Goal: Task Accomplishment & Management: Use online tool/utility

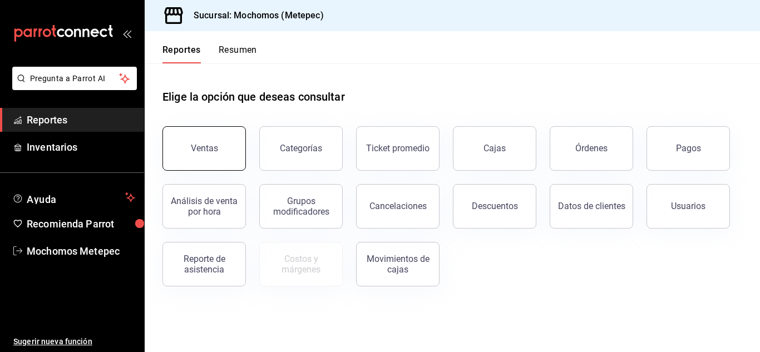
click at [216, 145] on div "Ventas" at bounding box center [204, 148] width 27 height 11
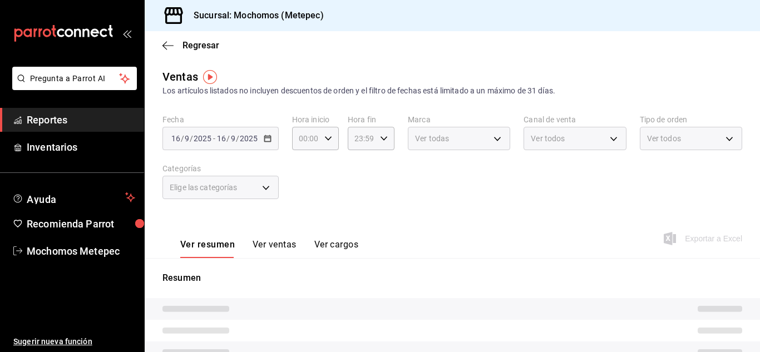
type input "05:00"
type input "05:59"
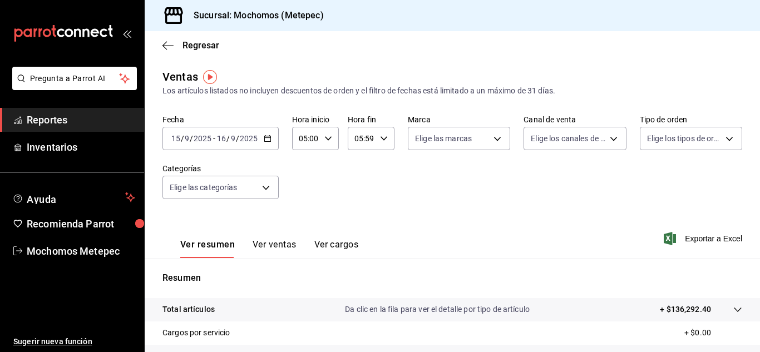
click at [267, 141] on \(Stroke\) "button" at bounding box center [267, 139] width 7 height 6
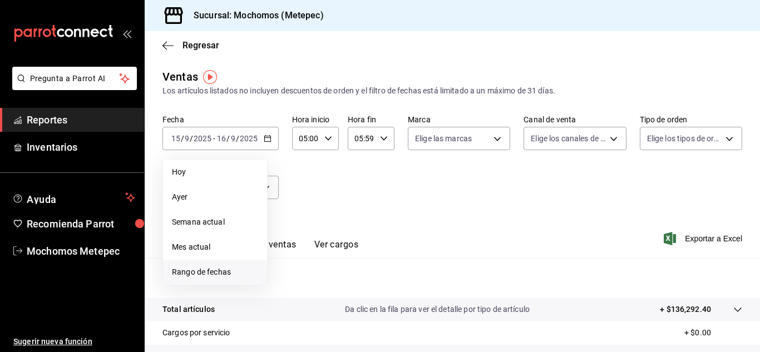
click at [213, 267] on span "Rango de fechas" at bounding box center [215, 273] width 86 height 12
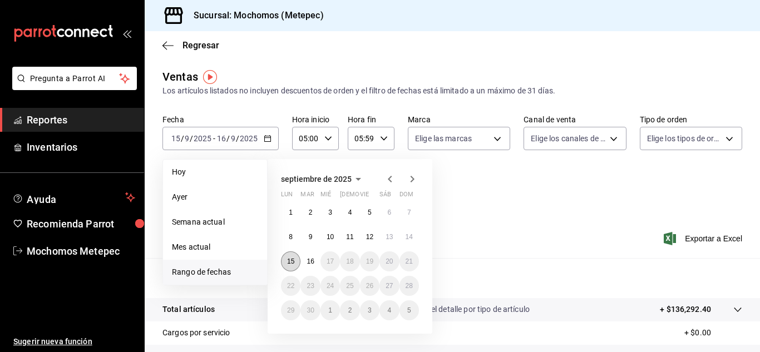
click at [297, 262] on button "15" at bounding box center [290, 262] width 19 height 20
click at [308, 263] on abbr "16" at bounding box center [310, 262] width 7 height 8
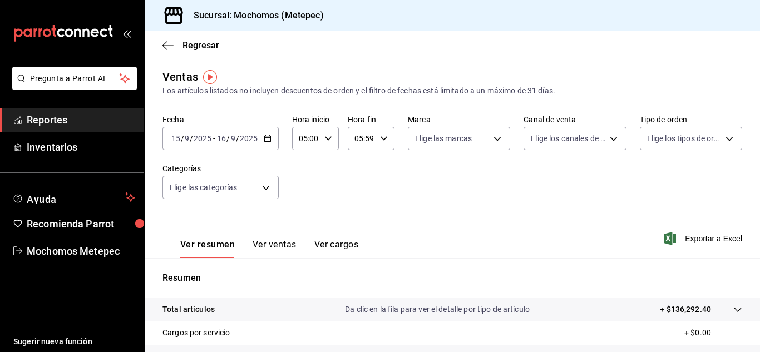
click at [330, 134] on div "05:00 Hora inicio" at bounding box center [315, 138] width 47 height 23
click at [303, 197] on span "13" at bounding box center [303, 198] width 5 height 9
type input "13:00"
click at [408, 179] on div at bounding box center [380, 176] width 760 height 352
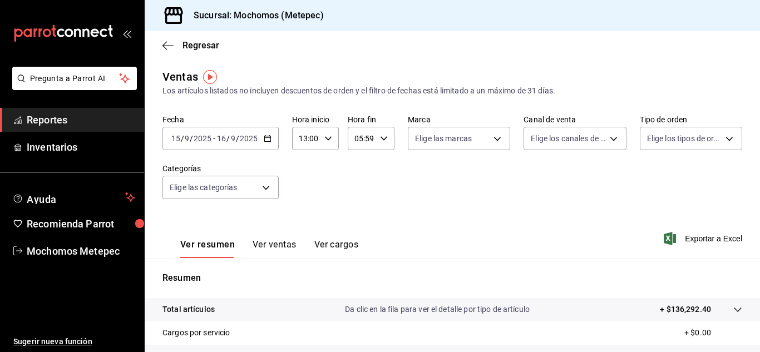
click at [374, 137] on div "05:59 Hora fin" at bounding box center [371, 138] width 47 height 23
click at [355, 198] on span "22" at bounding box center [357, 202] width 5 height 9
click at [383, 187] on span "35" at bounding box center [380, 190] width 5 height 9
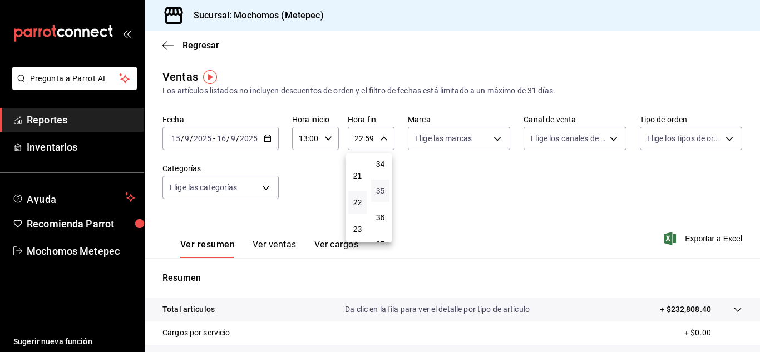
type input "22:35"
click at [478, 144] on div at bounding box center [380, 176] width 760 height 352
click at [478, 144] on body "Pregunta a Parrot AI Reportes Inventarios Ayuda Recomienda Parrot Mochomos Mete…" at bounding box center [380, 176] width 760 height 352
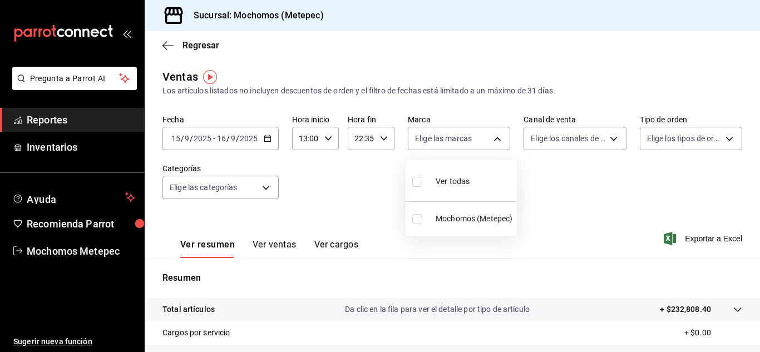
click at [419, 180] on input "checkbox" at bounding box center [418, 182] width 10 height 10
checkbox input "true"
type input "2365f74e-aa6b-4392-bdf2-72765591bddf"
checkbox input "true"
click at [607, 140] on div at bounding box center [380, 176] width 760 height 352
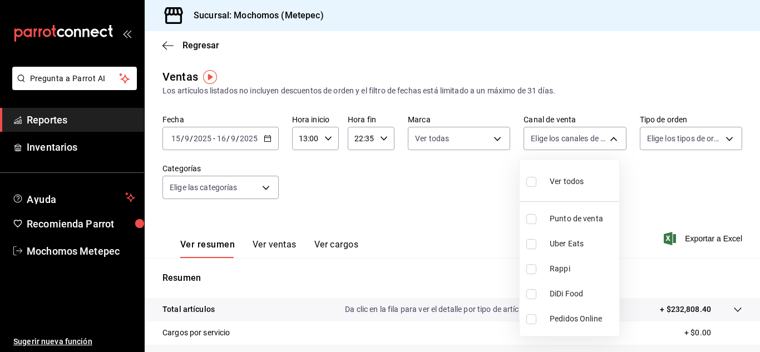
click at [607, 140] on body "Pregunta a Parrot AI Reportes Inventarios Ayuda Recomienda Parrot Mochomos Mete…" at bounding box center [380, 176] width 760 height 352
click at [529, 183] on input "checkbox" at bounding box center [532, 182] width 10 height 10
checkbox input "true"
type input "PARROT,UBER_EATS,RAPPI,DIDI_FOOD,ONLINE"
checkbox input "true"
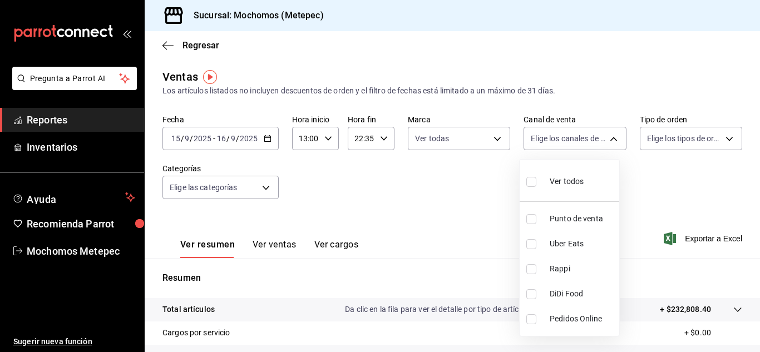
checkbox input "true"
click at [658, 185] on div at bounding box center [380, 176] width 760 height 352
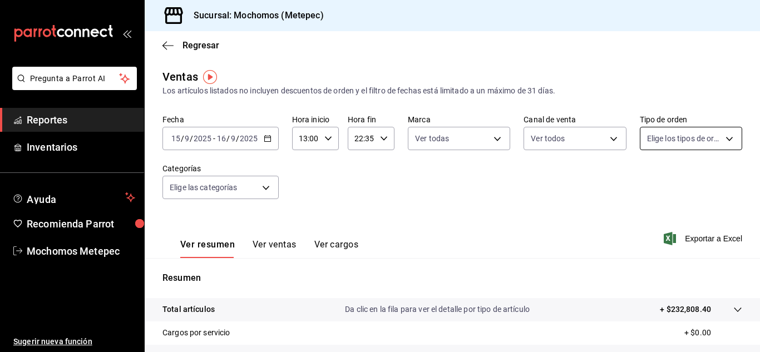
click at [729, 140] on body "Pregunta a Parrot AI Reportes Inventarios Ayuda Recomienda Parrot Mochomos Mete…" at bounding box center [380, 176] width 760 height 352
click at [645, 184] on input "checkbox" at bounding box center [646, 182] width 10 height 10
checkbox input "true"
type input "3a236ed8-2e24-47ca-8e59-ead494492482,da8509e8-5fca-4f62-958e-973104937870,EXTER…"
checkbox input "true"
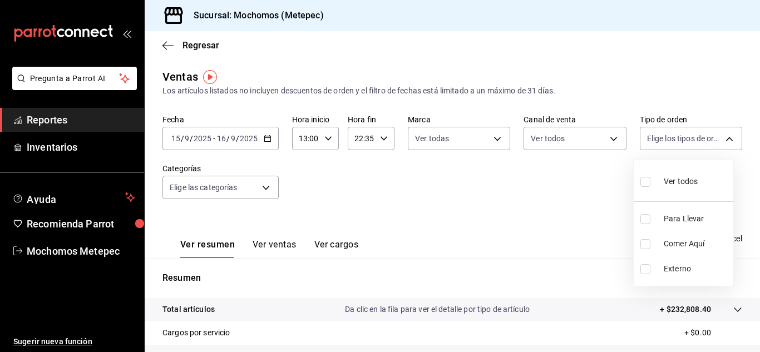
checkbox input "true"
click at [561, 198] on div at bounding box center [380, 176] width 760 height 352
click at [261, 193] on body "Pregunta a Parrot AI Reportes Inventarios Ayuda Recomienda Parrot Mochomos Mete…" at bounding box center [380, 176] width 760 height 352
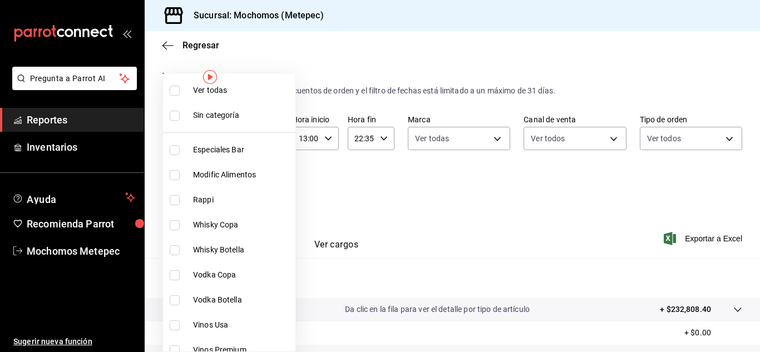
click at [176, 90] on input "checkbox" at bounding box center [175, 91] width 10 height 10
checkbox input "true"
type input "c9cbc288-c827-488d-81f5-370afefb1912,46081463-7037-4dd2-a9ab-e56ff6a8fa7c,bf958…"
checkbox input "true"
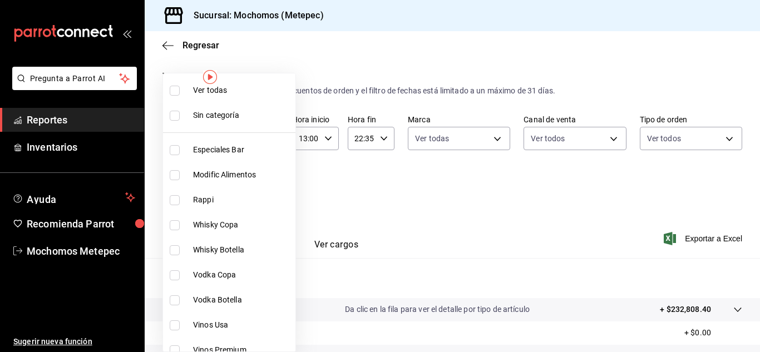
checkbox input "true"
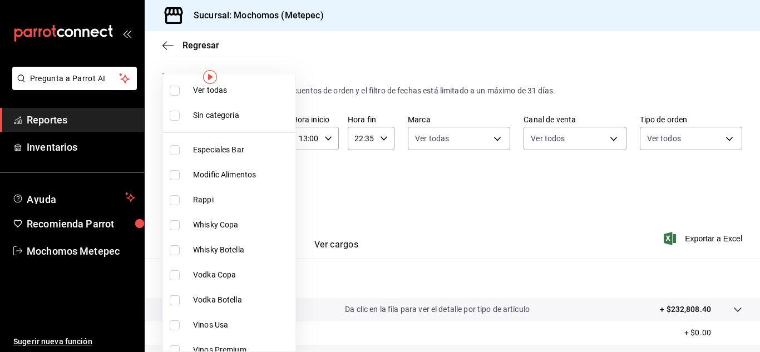
checkbox input "true"
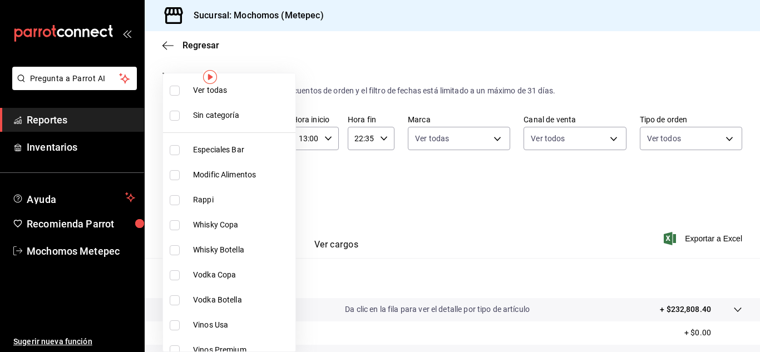
checkbox input "true"
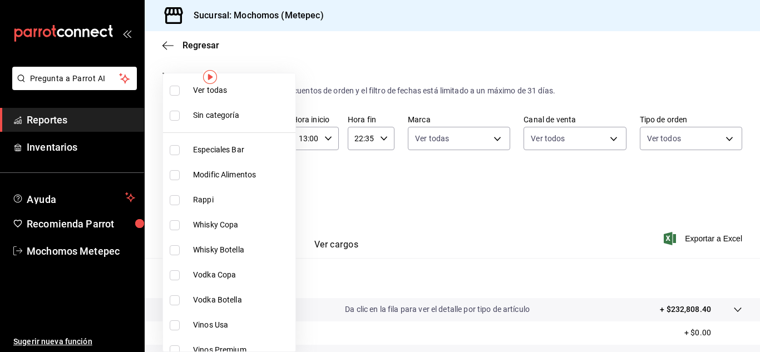
checkbox input "true"
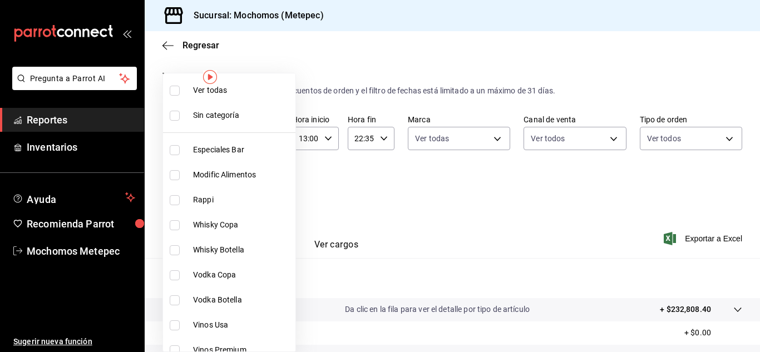
checkbox input "true"
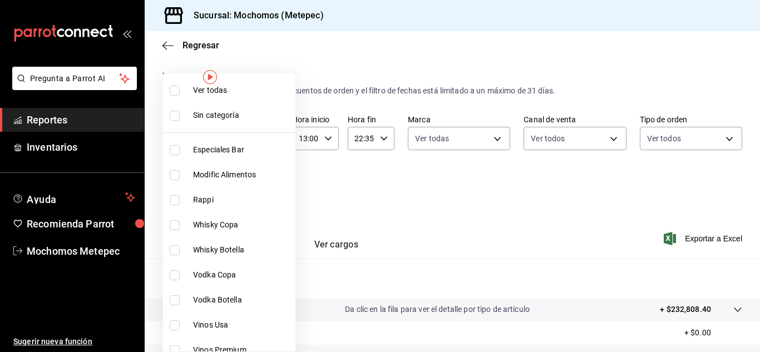
checkbox input "true"
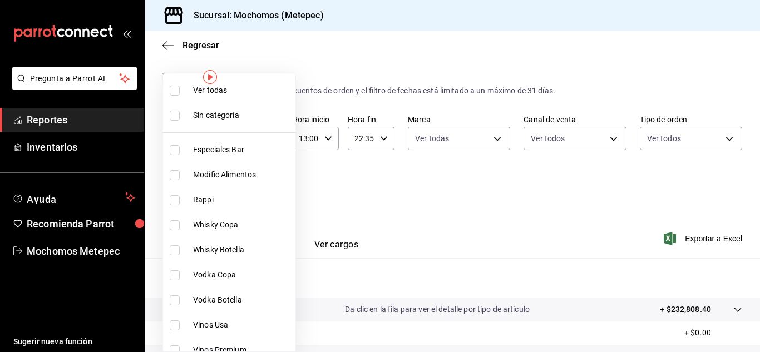
checkbox input "true"
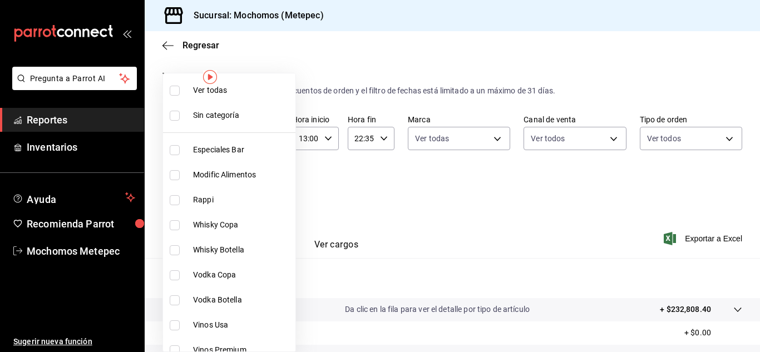
checkbox input "true"
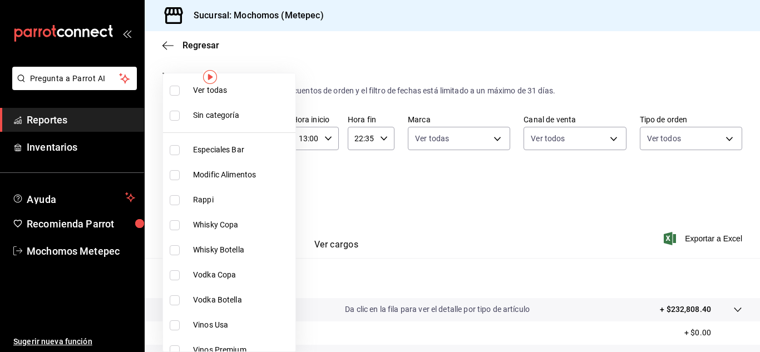
checkbox input "true"
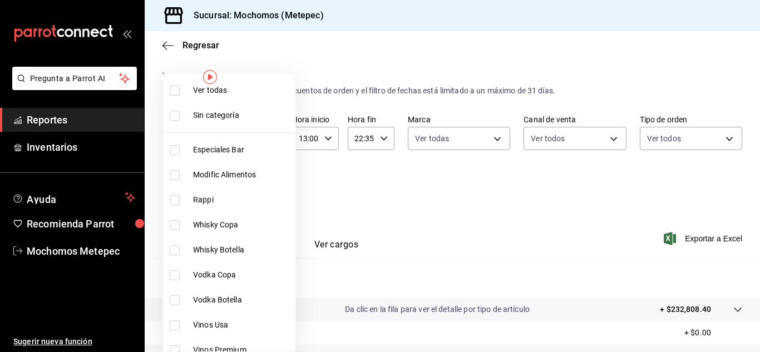
checkbox input "true"
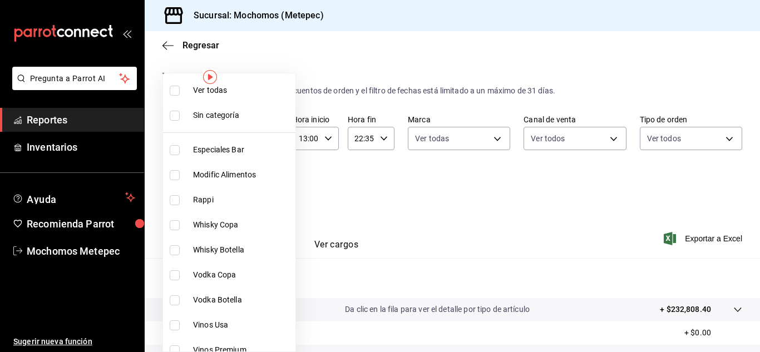
checkbox input "true"
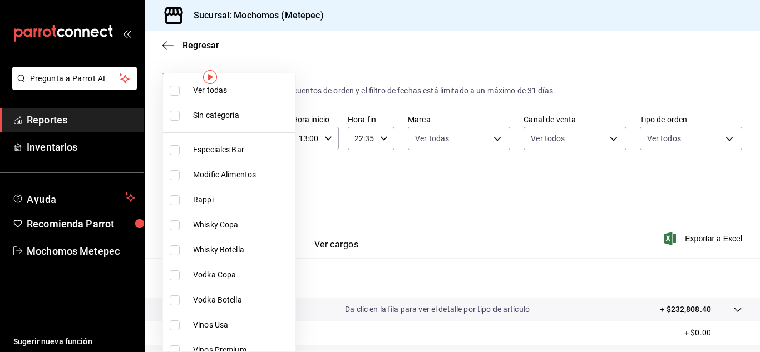
checkbox input "true"
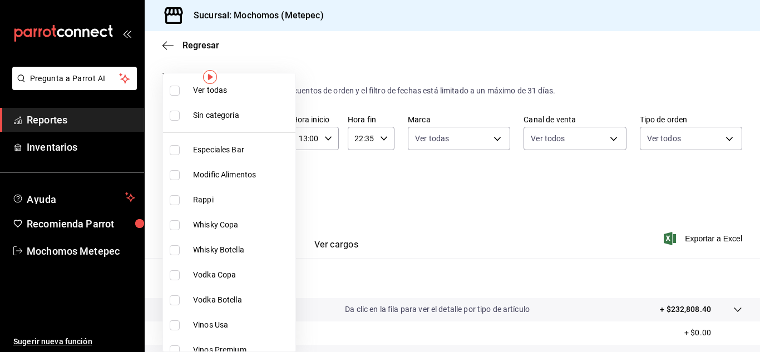
checkbox input "true"
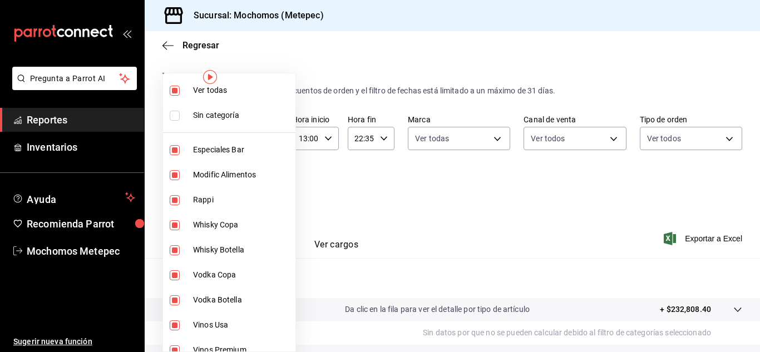
click at [414, 206] on div at bounding box center [380, 176] width 760 height 352
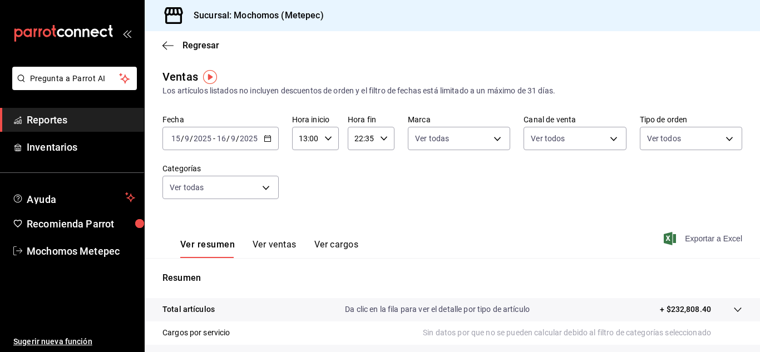
click at [678, 234] on span "Exportar a Excel" at bounding box center [704, 238] width 76 height 13
click at [267, 139] on icon "button" at bounding box center [268, 139] width 8 height 8
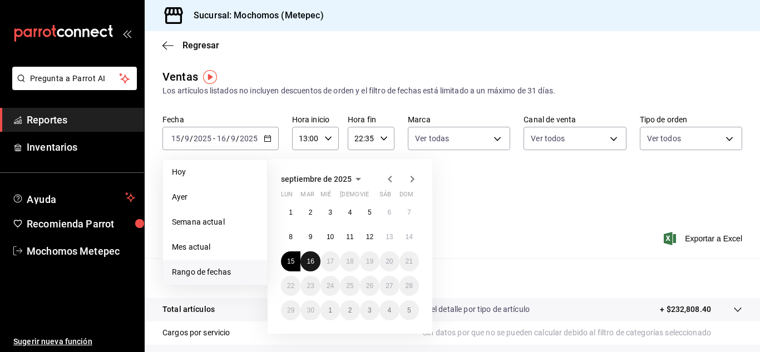
click at [310, 264] on abbr "16" at bounding box center [310, 262] width 7 height 8
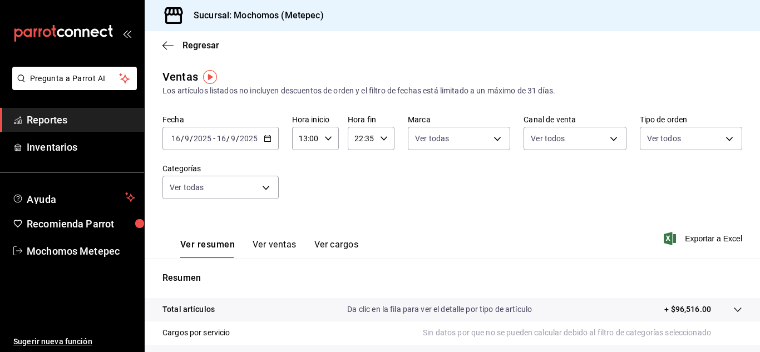
click at [322, 143] on div "13:00 Hora inicio" at bounding box center [315, 138] width 47 height 23
click at [301, 207] on span "05" at bounding box center [303, 207] width 5 height 9
type input "05:00"
click at [399, 206] on div at bounding box center [380, 176] width 760 height 352
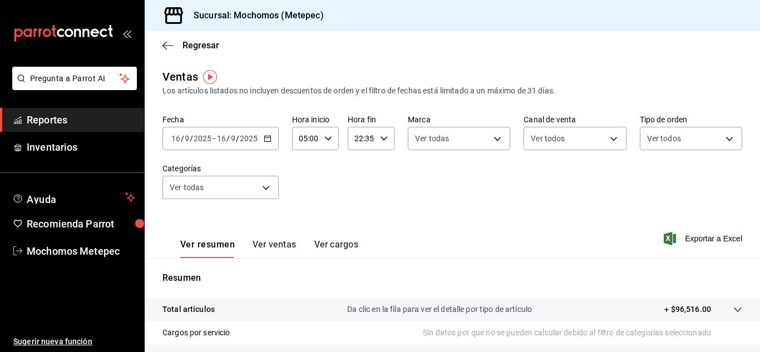
click at [381, 138] on icon "button" at bounding box center [384, 139] width 8 height 8
click at [360, 233] on span "23" at bounding box center [357, 229] width 5 height 9
click at [379, 168] on span "00" at bounding box center [380, 167] width 5 height 9
type input "23:00"
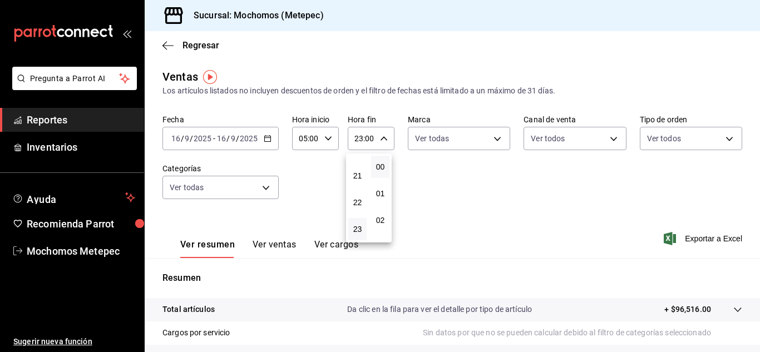
click at [541, 201] on div at bounding box center [380, 176] width 760 height 352
click at [693, 234] on span "Exportar a Excel" at bounding box center [704, 238] width 76 height 13
click at [56, 119] on span "Reportes" at bounding box center [81, 119] width 109 height 15
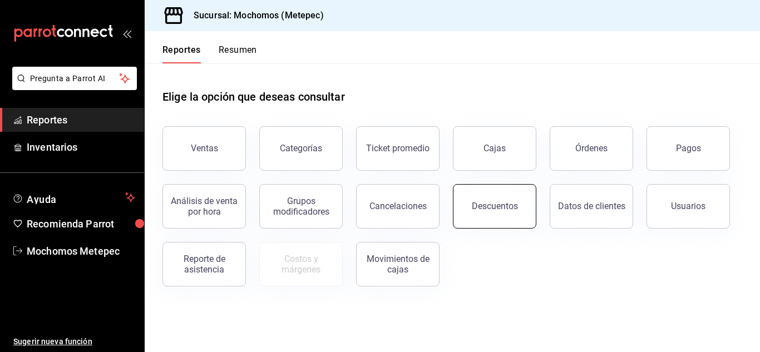
click at [493, 212] on button "Descuentos" at bounding box center [495, 206] width 84 height 45
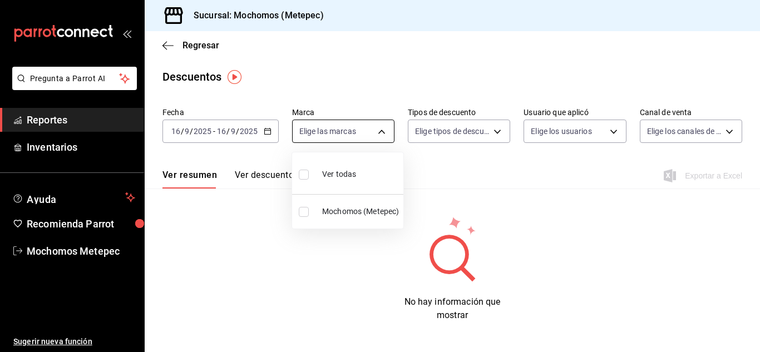
click at [324, 123] on body "Pregunta a Parrot AI Reportes Inventarios Ayuda Recomienda Parrot Mochomos Mete…" at bounding box center [380, 176] width 760 height 352
click at [324, 123] on div at bounding box center [380, 176] width 760 height 352
click at [324, 123] on body "Pregunta a Parrot AI Reportes Inventarios Ayuda Recomienda Parrot Mochomos Mete…" at bounding box center [380, 176] width 760 height 352
click at [301, 183] on div "Ver todas" at bounding box center [327, 173] width 57 height 24
type input "2365f74e-aa6b-4392-bdf2-72765591bddf"
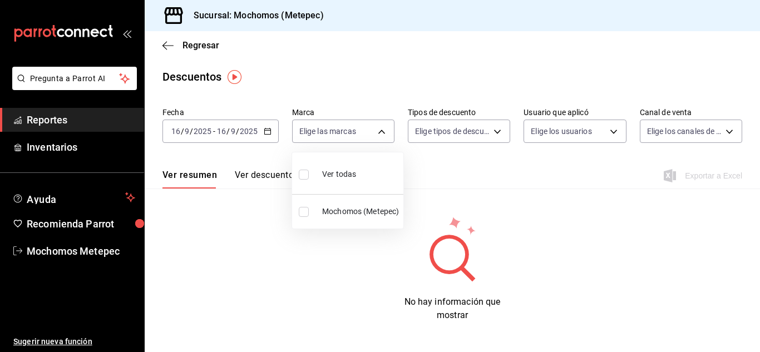
checkbox input "true"
click at [455, 137] on div at bounding box center [380, 176] width 760 height 352
click at [455, 137] on body "Pregunta a Parrot AI Reportes Inventarios Ayuda Recomienda Parrot Mochomos Mete…" at bounding box center [380, 176] width 760 height 352
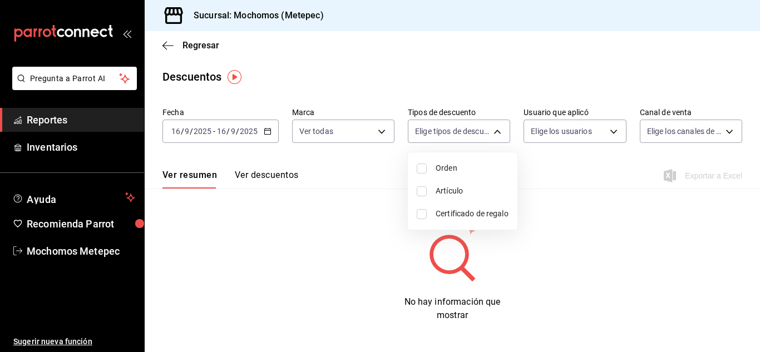
click at [420, 168] on input "checkbox" at bounding box center [422, 169] width 10 height 10
checkbox input "true"
type input "ORDER"
click at [420, 190] on input "checkbox" at bounding box center [422, 191] width 10 height 10
checkbox input "true"
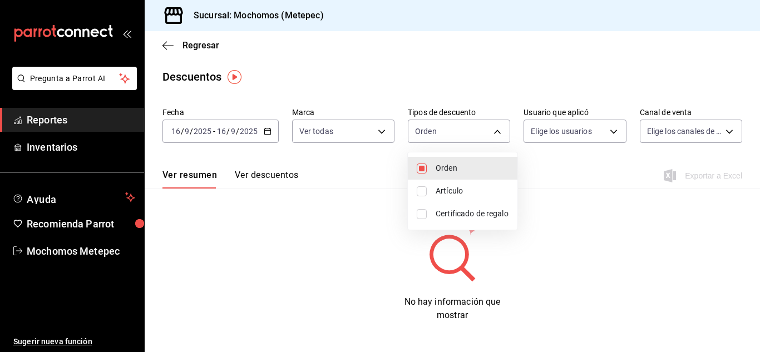
type input "ORDER,ORDER_ITEM"
click at [422, 211] on input "checkbox" at bounding box center [422, 214] width 10 height 10
checkbox input "true"
type input "ORDER,ORDER_ITEM,CARD_REWARD"
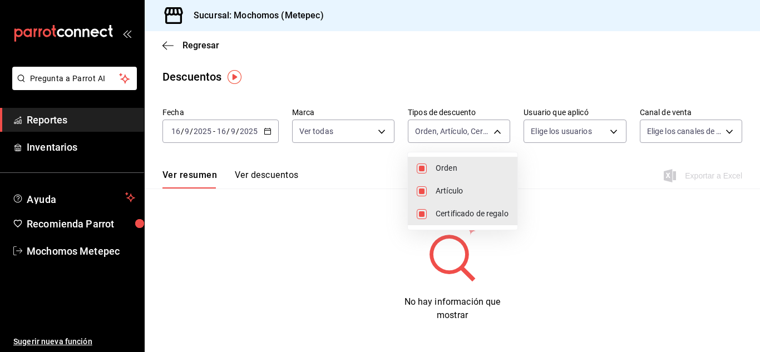
click at [544, 153] on div at bounding box center [380, 176] width 760 height 352
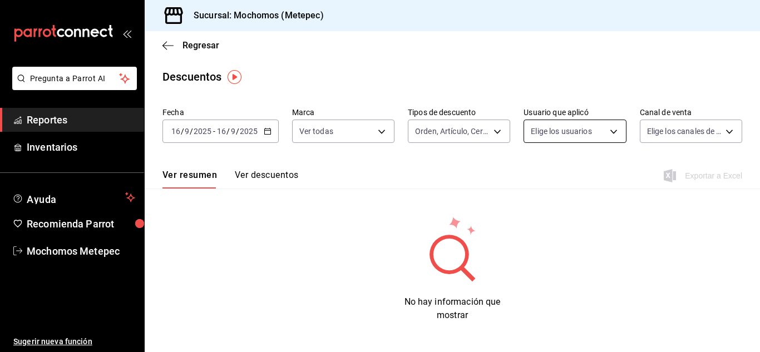
click at [600, 131] on body "Pregunta a Parrot AI Reportes Inventarios Ayuda Recomienda Parrot Mochomos Mete…" at bounding box center [380, 176] width 760 height 352
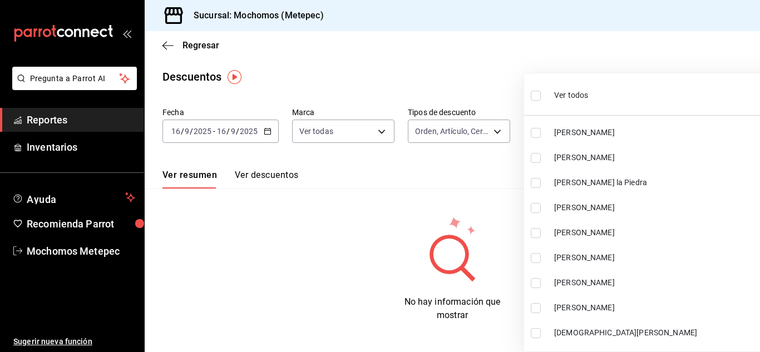
click at [538, 101] on label at bounding box center [538, 95] width 14 height 16
click at [538, 101] on input "checkbox" at bounding box center [536, 96] width 10 height 10
checkbox input "false"
click at [534, 97] on ul "Ver todos Manuel Olvera Cesar Zuñiga Alejandro De la Piedra NICOLAS LONA JESUS …" at bounding box center [652, 212] width 256 height 278
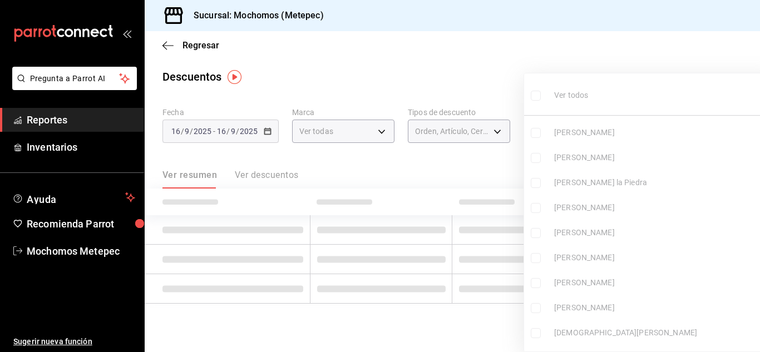
checkbox input "false"
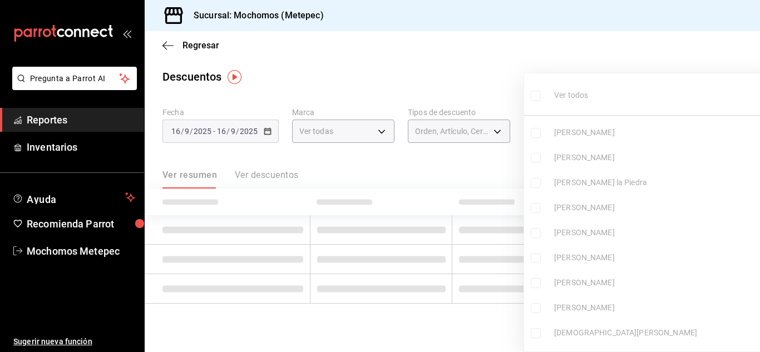
checkbox input "false"
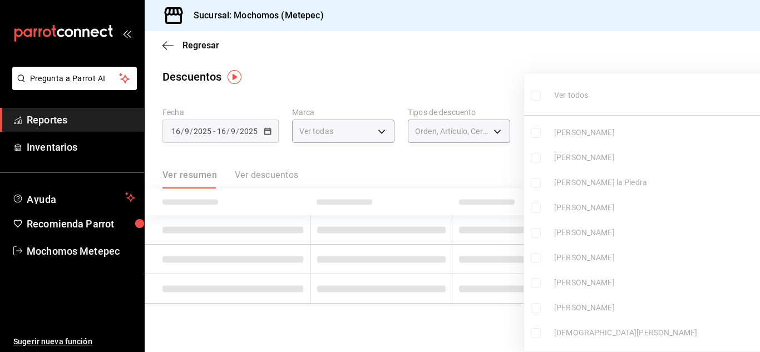
checkbox input "false"
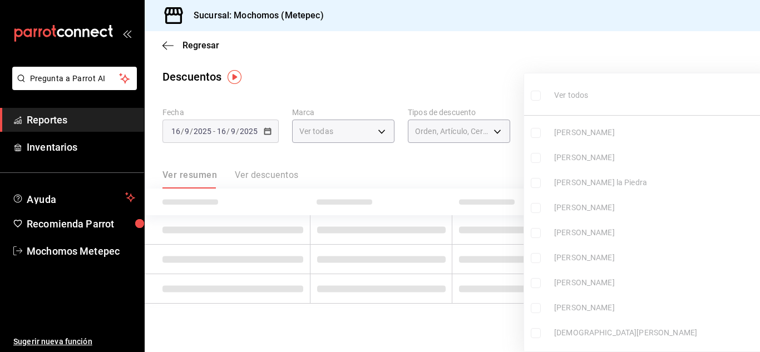
checkbox input "false"
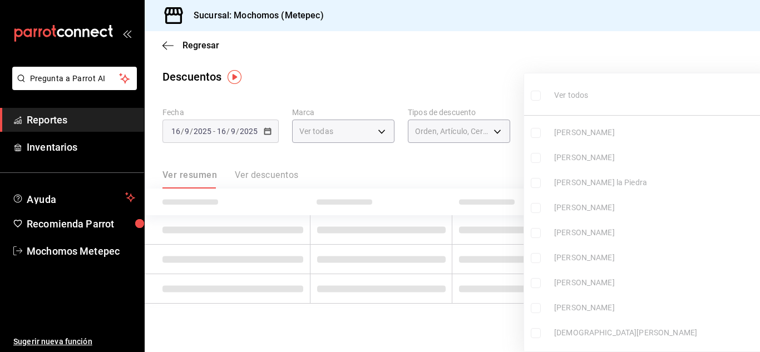
checkbox input "false"
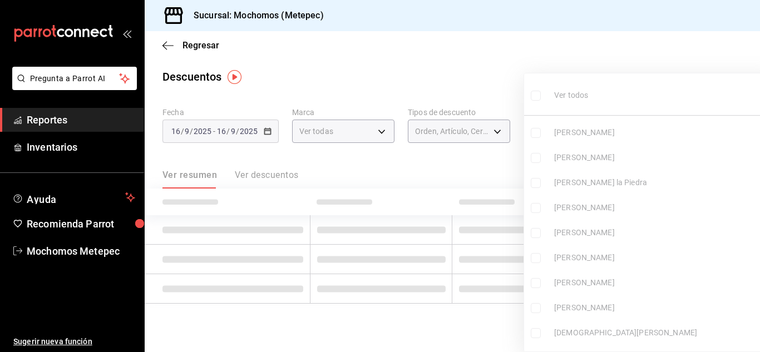
checkbox input "false"
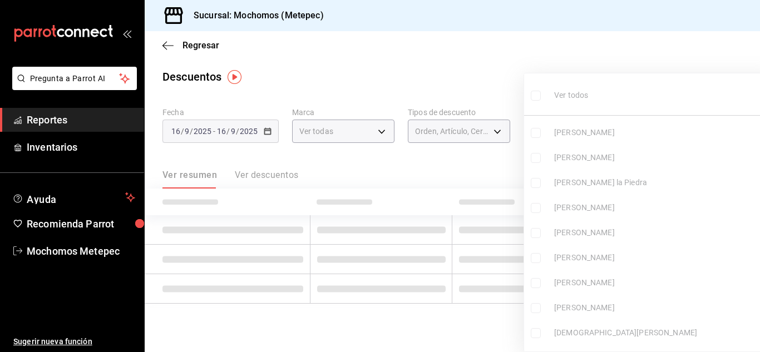
checkbox input "false"
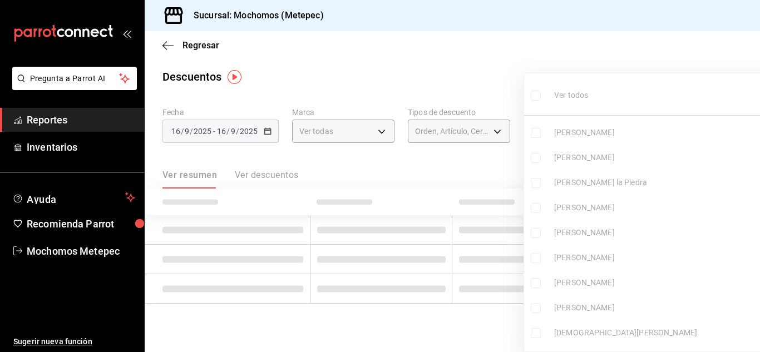
checkbox input "false"
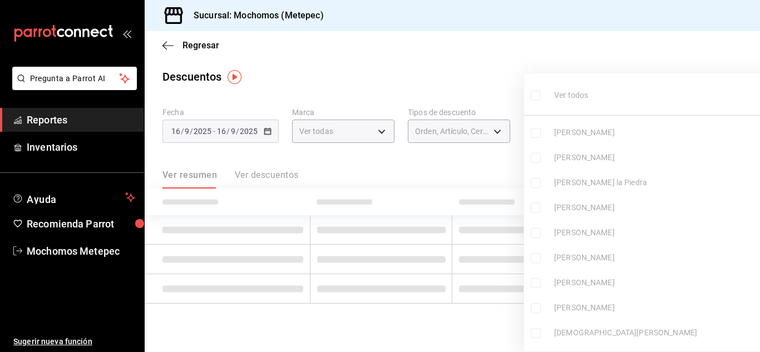
checkbox input "false"
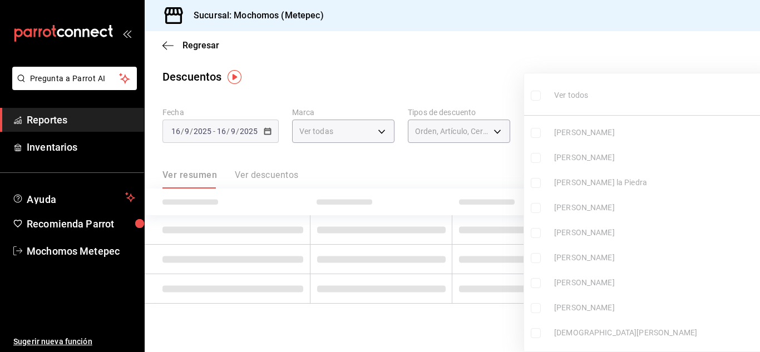
checkbox input "false"
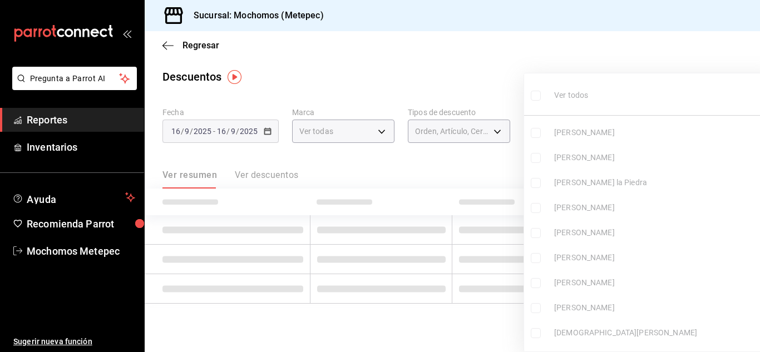
checkbox input "false"
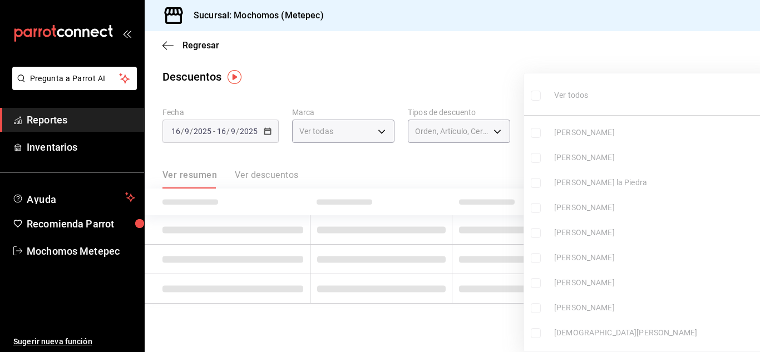
checkbox input "false"
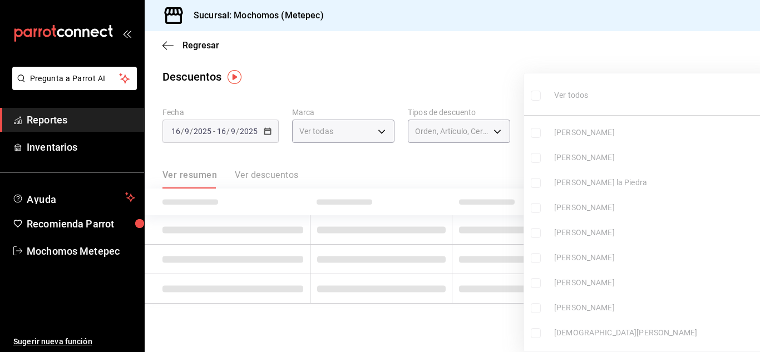
checkbox input "false"
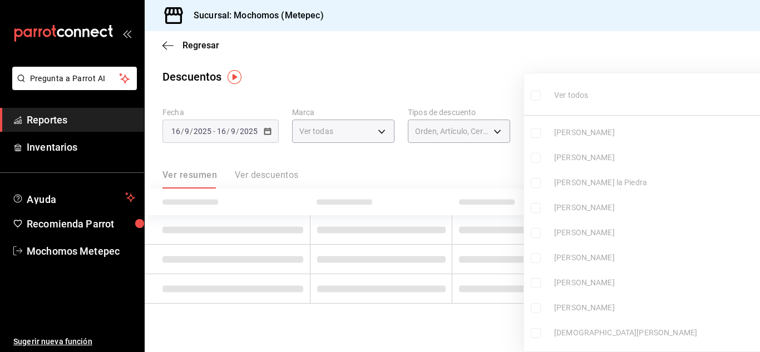
checkbox input "false"
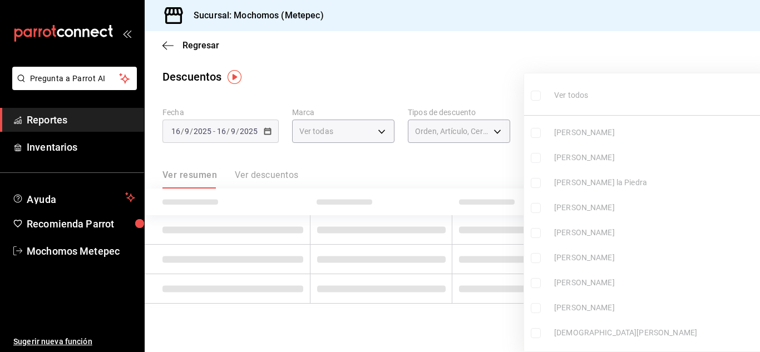
checkbox input "false"
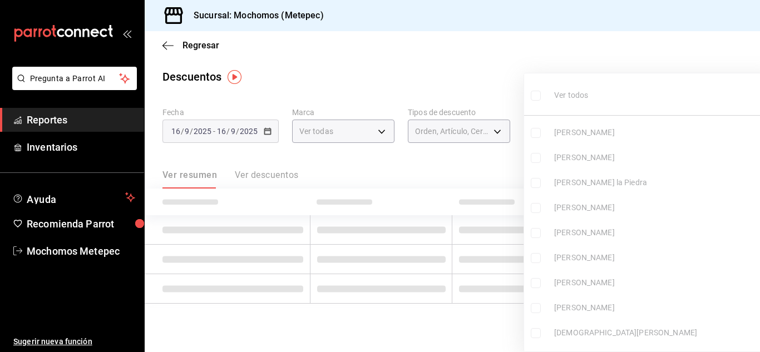
checkbox input "false"
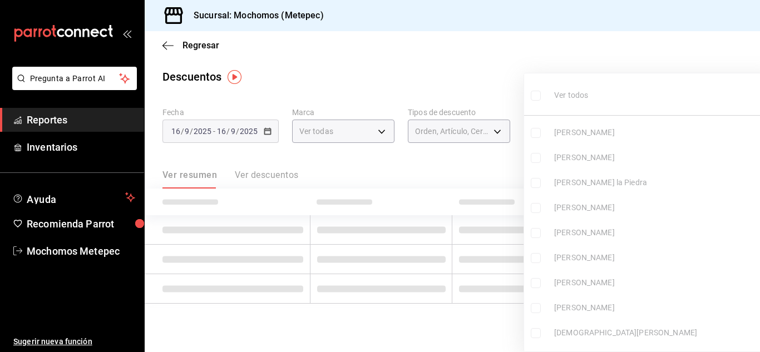
checkbox input "false"
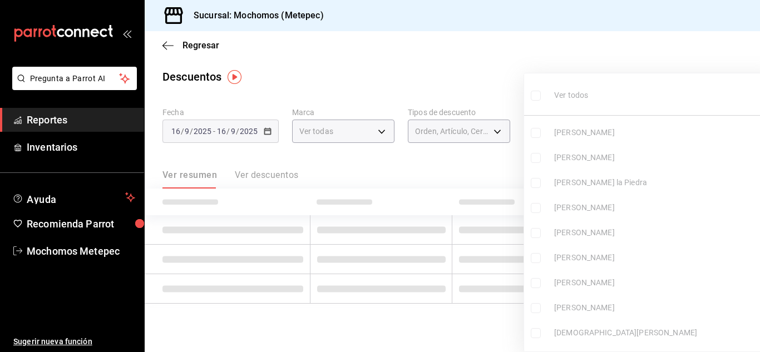
checkbox input "false"
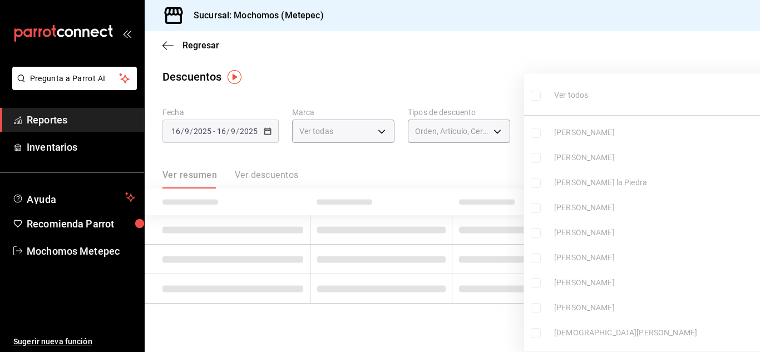
checkbox input "false"
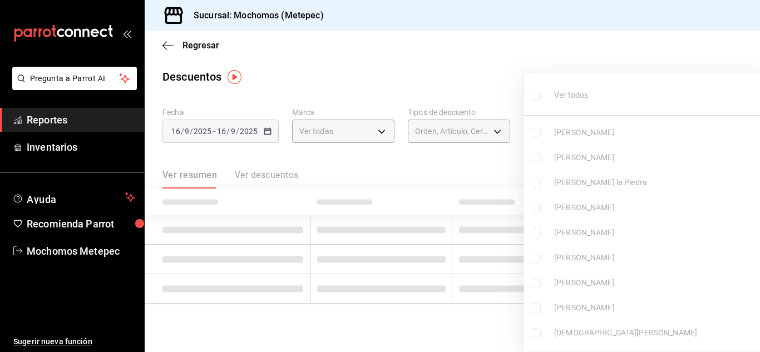
checkbox input "false"
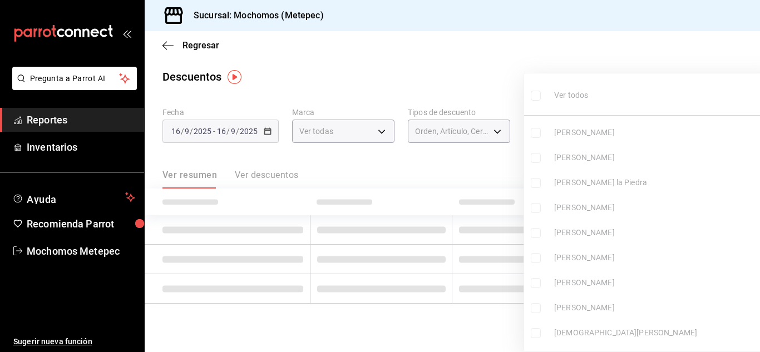
checkbox input "false"
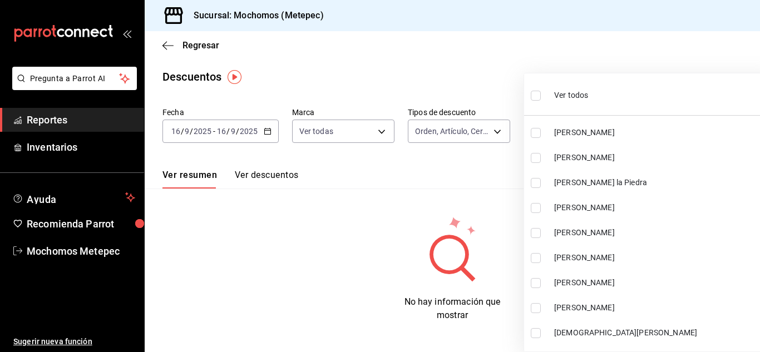
click at [534, 97] on input "checkbox" at bounding box center [536, 96] width 10 height 10
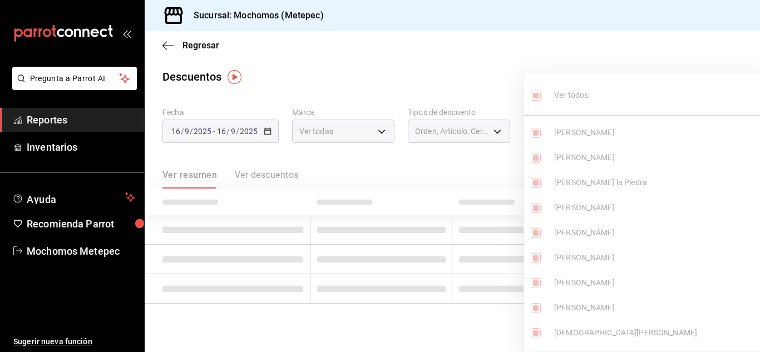
click at [464, 66] on div at bounding box center [380, 176] width 760 height 352
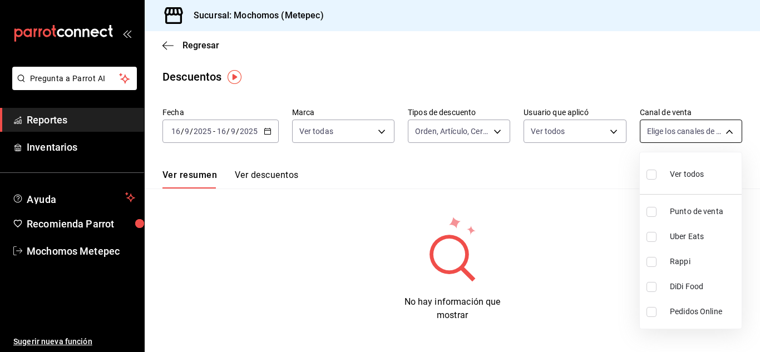
click at [670, 124] on body "Pregunta a Parrot AI Reportes Inventarios Ayuda Recomienda Parrot Mochomos Mete…" at bounding box center [380, 176] width 760 height 352
click at [650, 176] on input "checkbox" at bounding box center [652, 175] width 10 height 10
click at [584, 176] on div at bounding box center [380, 176] width 760 height 352
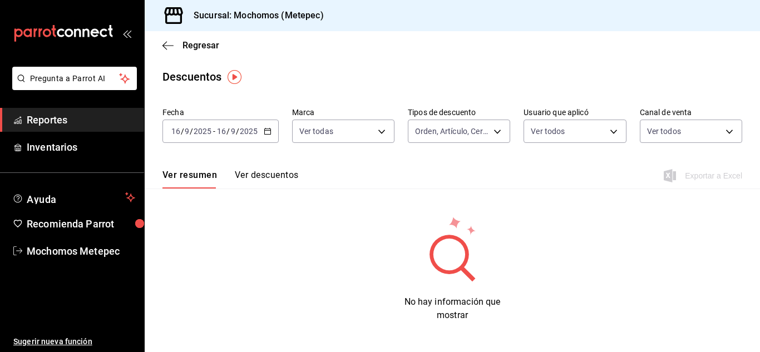
click at [264, 134] on icon "button" at bounding box center [268, 131] width 8 height 8
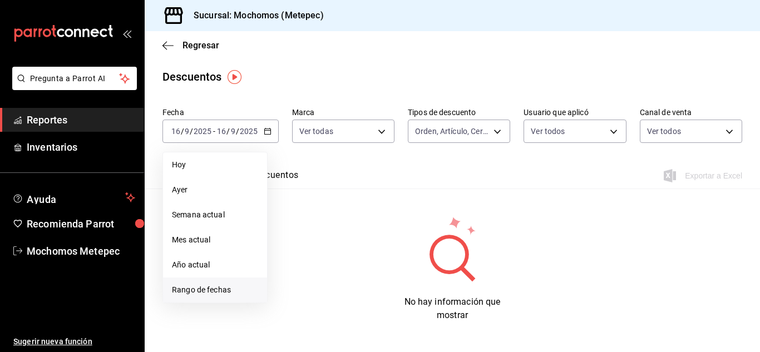
click at [214, 293] on span "Rango de fechas" at bounding box center [215, 290] width 86 height 12
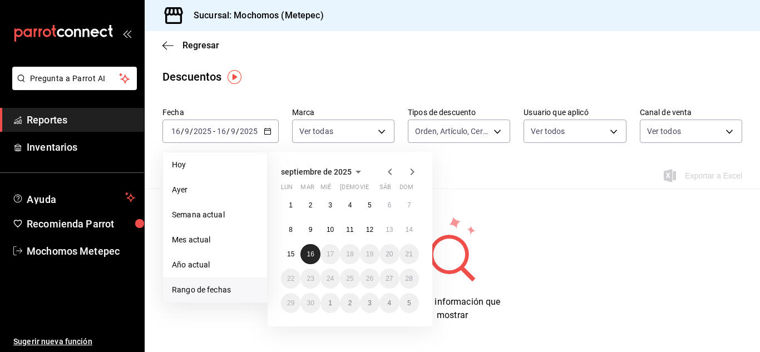
click at [307, 248] on button "16" at bounding box center [310, 254] width 19 height 20
click at [309, 259] on button "16" at bounding box center [310, 254] width 19 height 20
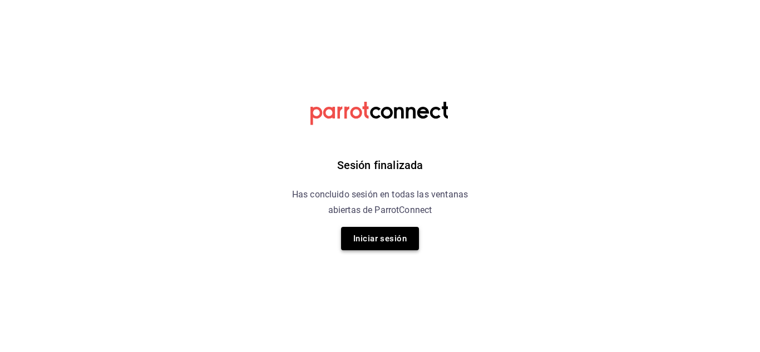
click at [381, 238] on button "Iniciar sesión" at bounding box center [380, 238] width 78 height 23
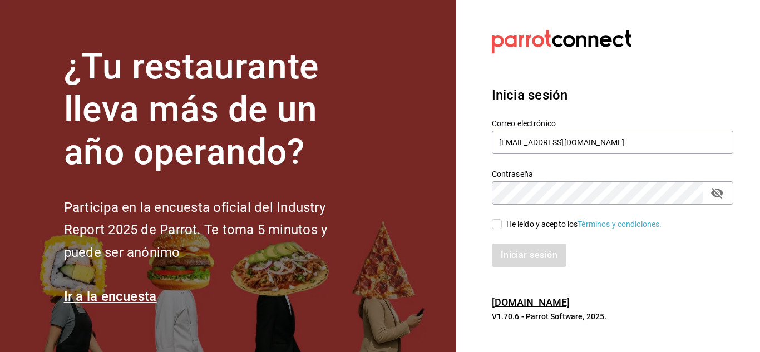
click at [498, 225] on input "He leído y acepto los Términos y condiciones." at bounding box center [497, 224] width 10 height 10
click at [523, 257] on button "Iniciar sesión" at bounding box center [530, 255] width 76 height 23
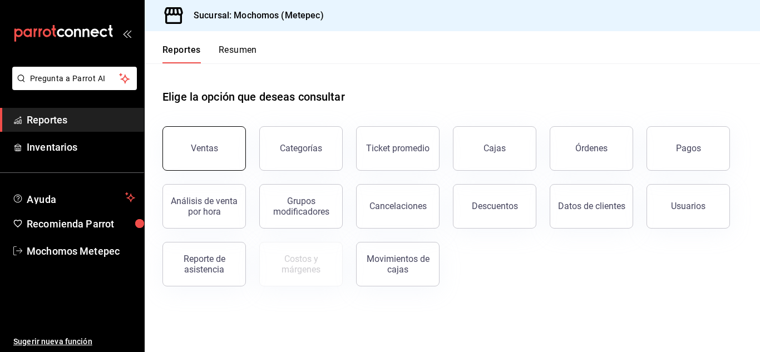
click at [208, 161] on button "Ventas" at bounding box center [205, 148] width 84 height 45
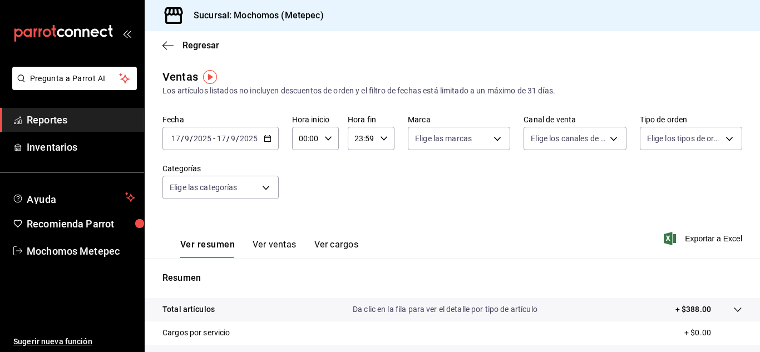
click at [262, 136] on div "[DATE] [DATE] - [DATE] [DATE]" at bounding box center [221, 138] width 116 height 23
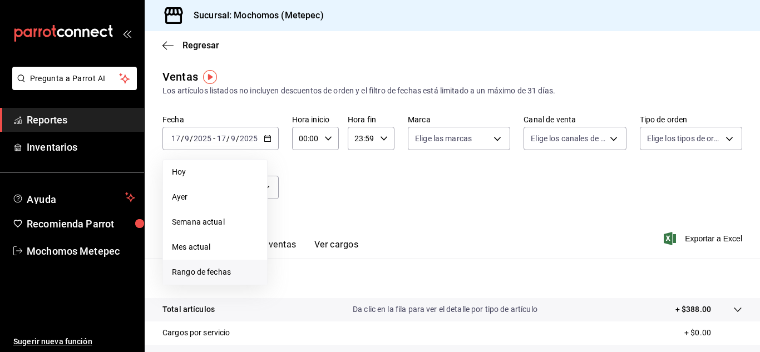
click at [207, 268] on span "Rango de fechas" at bounding box center [215, 273] width 86 height 12
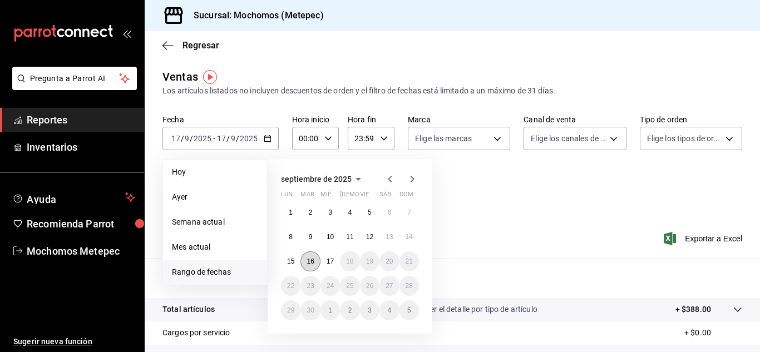
click at [318, 259] on button "16" at bounding box center [310, 262] width 19 height 20
click at [330, 262] on abbr "17" at bounding box center [330, 262] width 7 height 8
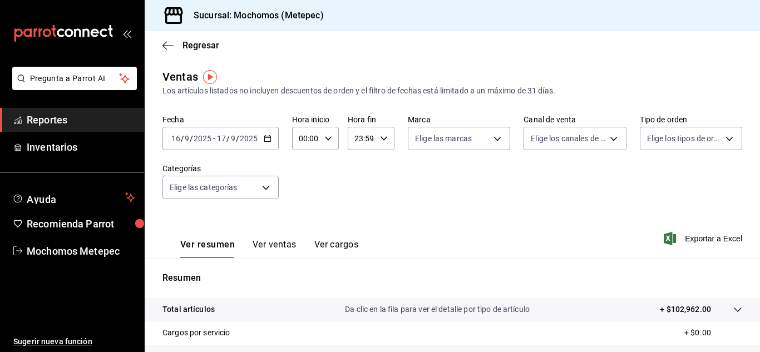
click at [325, 140] on icon "button" at bounding box center [329, 139] width 8 height 8
click at [305, 188] on span "05" at bounding box center [303, 192] width 5 height 9
type input "05:00"
click at [374, 145] on div at bounding box center [380, 176] width 760 height 352
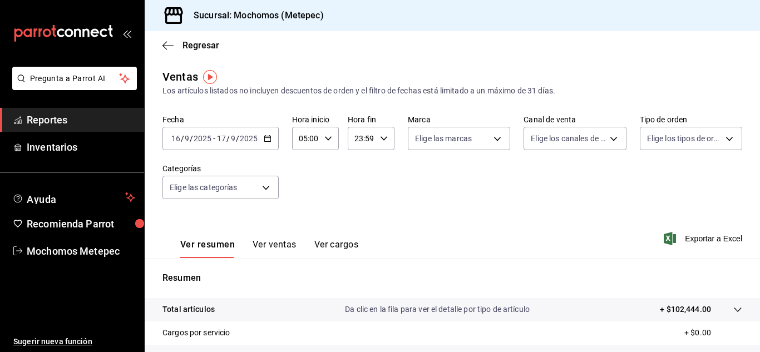
click at [374, 145] on div "23:59 Hora fin" at bounding box center [371, 138] width 47 height 23
click at [357, 201] on span "05" at bounding box center [357, 199] width 5 height 9
click at [383, 169] on span "00" at bounding box center [380, 167] width 5 height 9
type input "05:00"
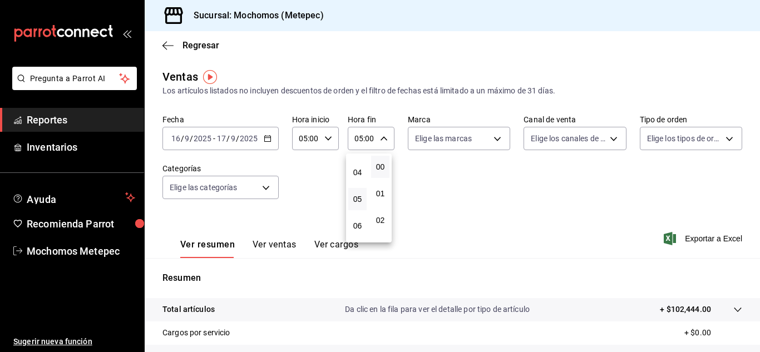
click at [473, 139] on div at bounding box center [380, 176] width 760 height 352
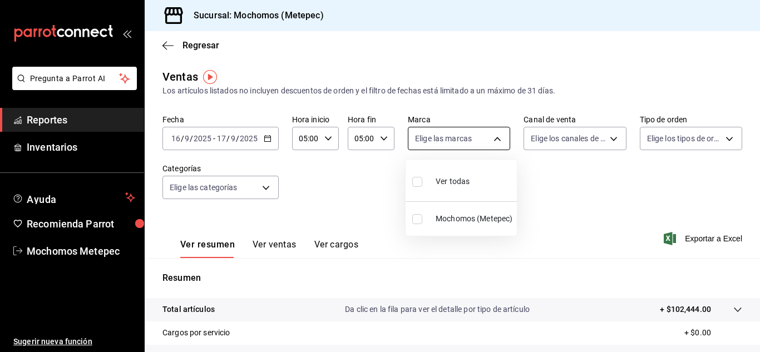
click at [475, 146] on body "Pregunta a Parrot AI Reportes Inventarios Ayuda Recomienda Parrot Mochomos Mete…" at bounding box center [380, 176] width 760 height 352
click at [420, 178] on input "checkbox" at bounding box center [418, 182] width 10 height 10
checkbox input "true"
type input "2365f74e-aa6b-4392-bdf2-72765591bddf"
checkbox input "true"
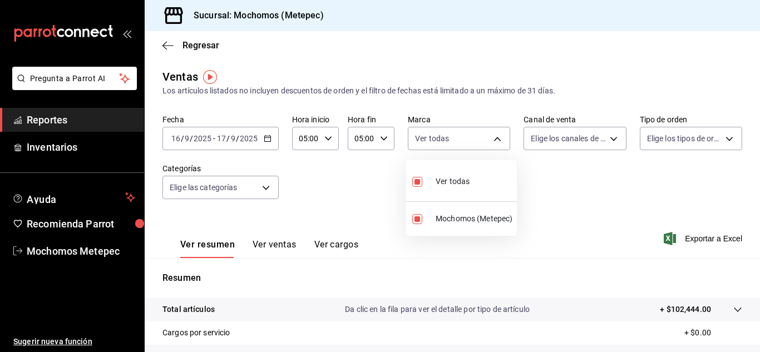
click at [535, 184] on div at bounding box center [380, 176] width 760 height 352
click at [607, 144] on body "Pregunta a Parrot AI Reportes Inventarios Ayuda Recomienda Parrot Mochomos Mete…" at bounding box center [380, 176] width 760 height 352
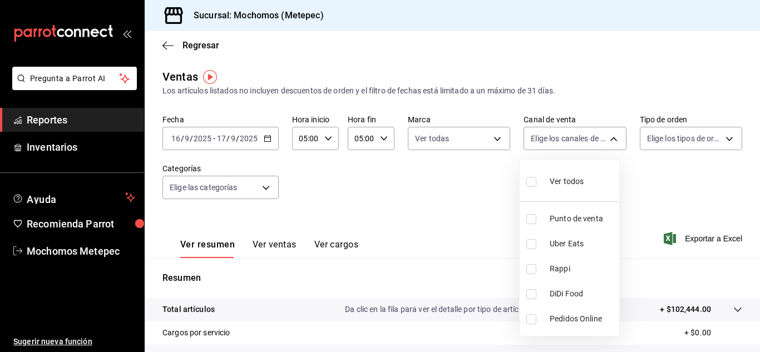
click at [531, 181] on input "checkbox" at bounding box center [532, 182] width 10 height 10
checkbox input "true"
type input "PARROT,UBER_EATS,RAPPI,DIDI_FOOD,ONLINE"
checkbox input "true"
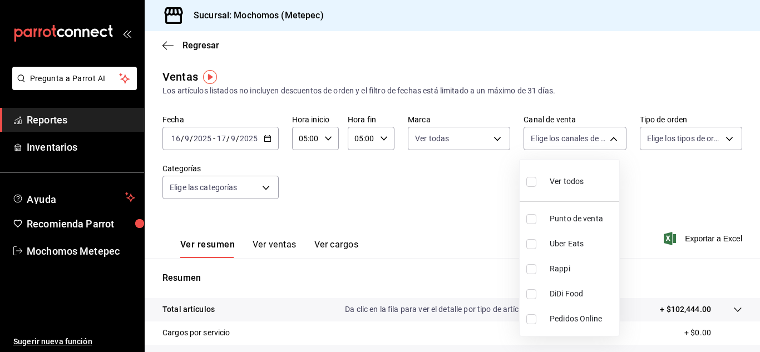
checkbox input "true"
click at [717, 153] on div at bounding box center [380, 176] width 760 height 352
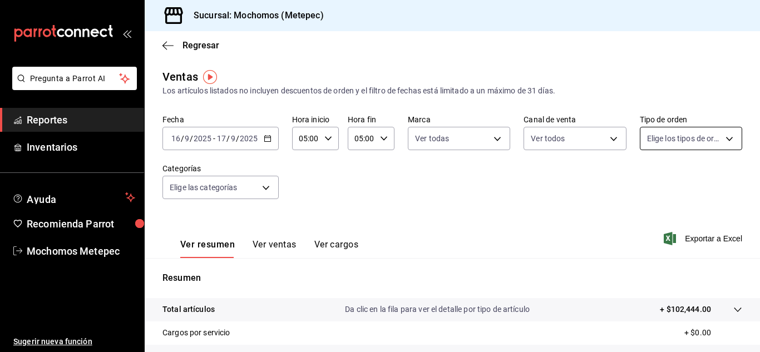
click at [717, 141] on body "Pregunta a Parrot AI Reportes Inventarios Ayuda Recomienda Parrot Mochomos Mete…" at bounding box center [380, 176] width 760 height 352
click at [642, 181] on input "checkbox" at bounding box center [646, 182] width 10 height 10
checkbox input "true"
type input "3a236ed8-2e24-47ca-8e59-ead494492482,da8509e8-5fca-4f62-958e-973104937870,EXTER…"
checkbox input "true"
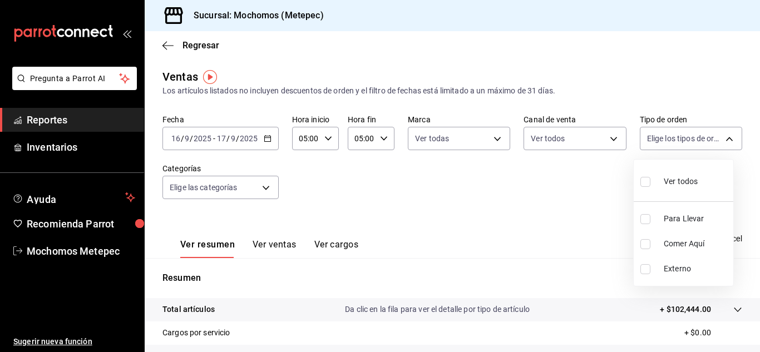
checkbox input "true"
click at [544, 207] on div at bounding box center [380, 176] width 760 height 352
click at [261, 190] on body "Pregunta a Parrot AI Reportes Inventarios Ayuda Recomienda Parrot Mochomos Mete…" at bounding box center [380, 176] width 760 height 352
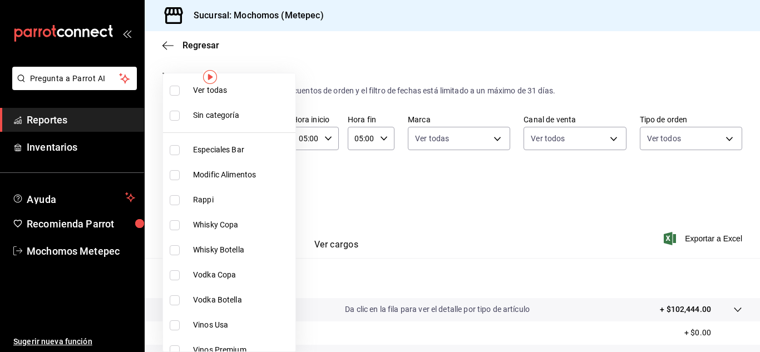
click at [176, 91] on input "checkbox" at bounding box center [175, 91] width 10 height 10
checkbox input "true"
type input "c9cbc288-c827-488d-81f5-370afefb1912,46081463-7037-4dd2-a9ab-e56ff6a8fa7c,bf958…"
checkbox input "true"
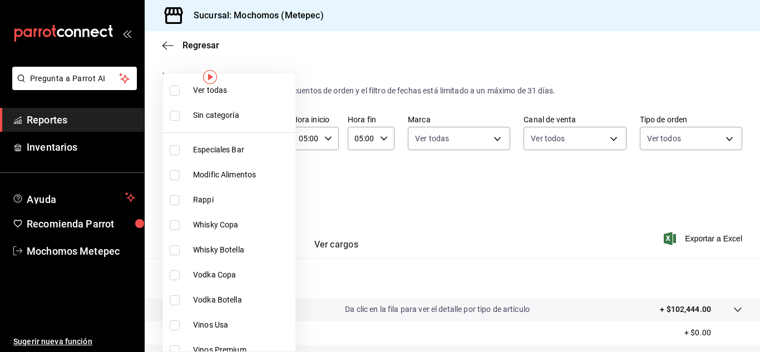
checkbox input "true"
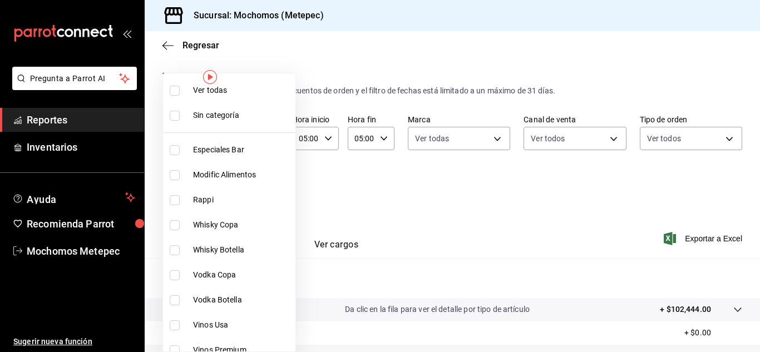
checkbox input "true"
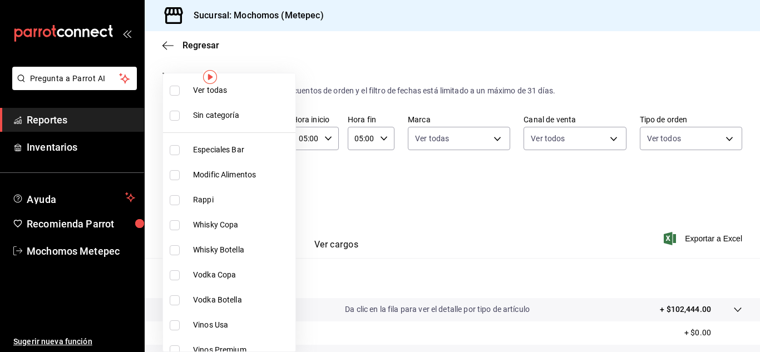
checkbox input "true"
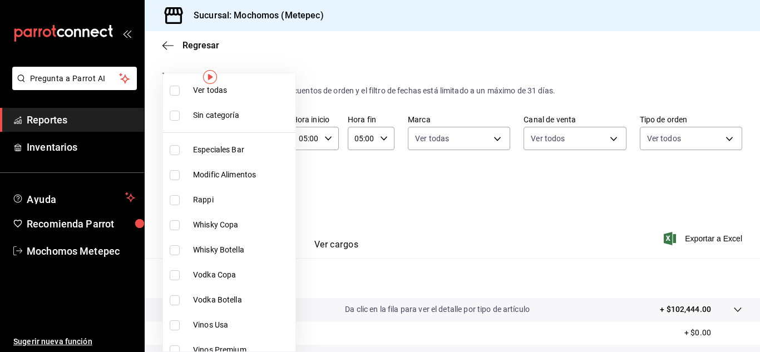
checkbox input "true"
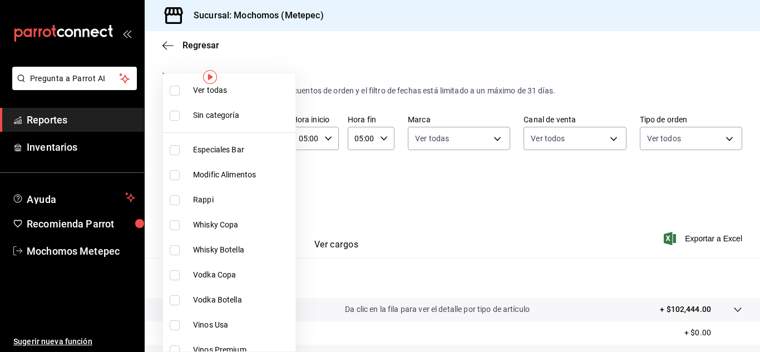
checkbox input "true"
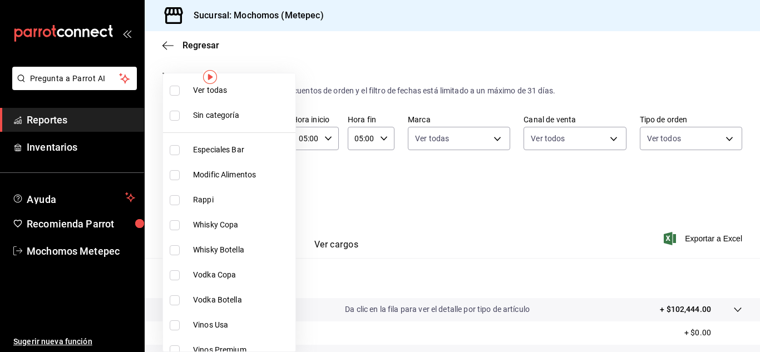
checkbox input "true"
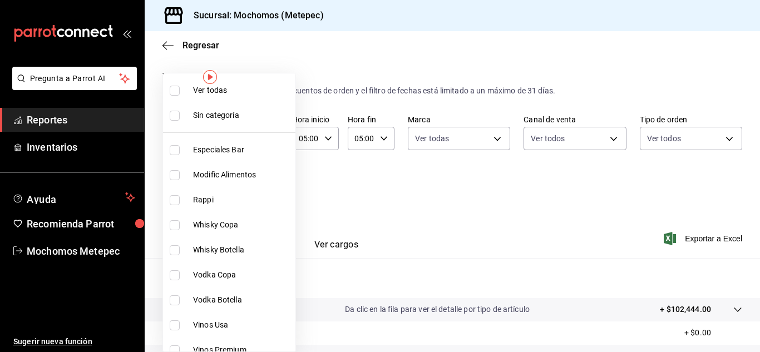
checkbox input "true"
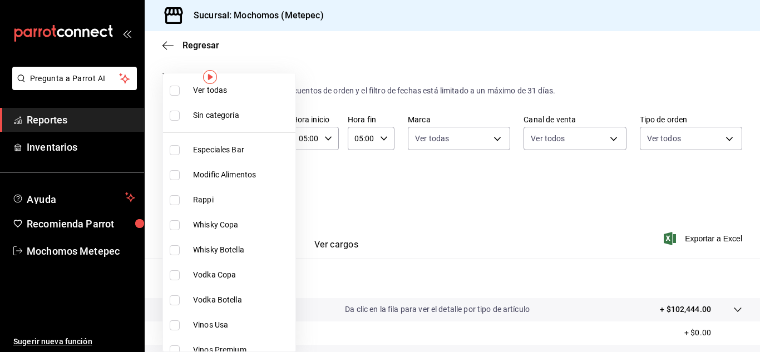
checkbox input "true"
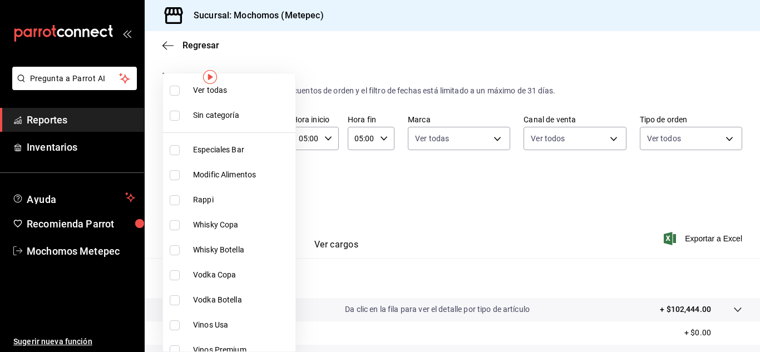
checkbox input "true"
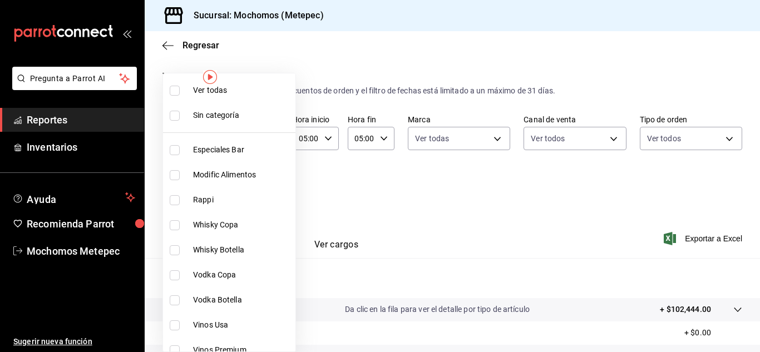
checkbox input "true"
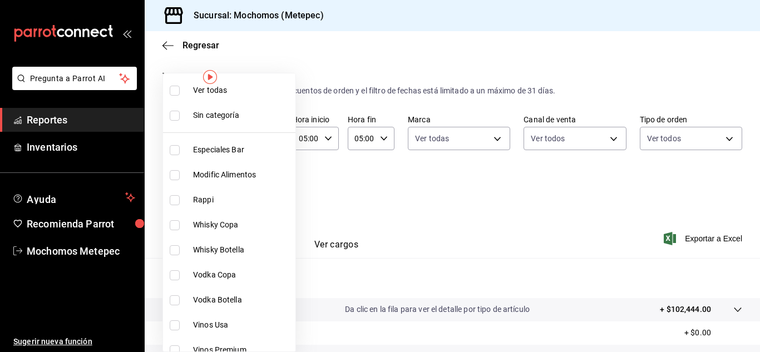
checkbox input "true"
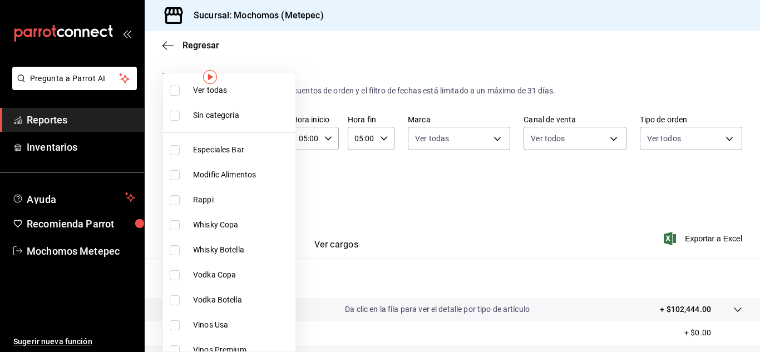
checkbox input "true"
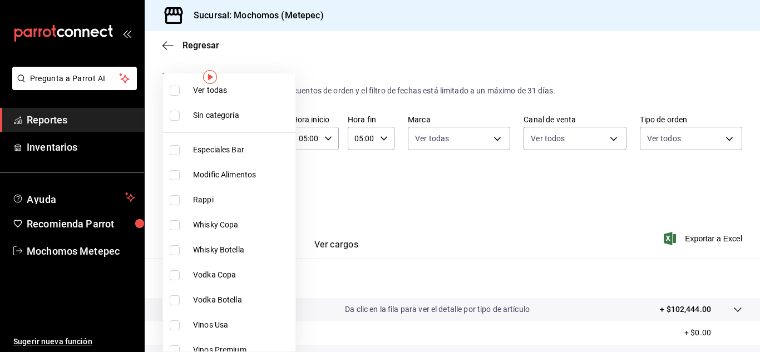
checkbox input "true"
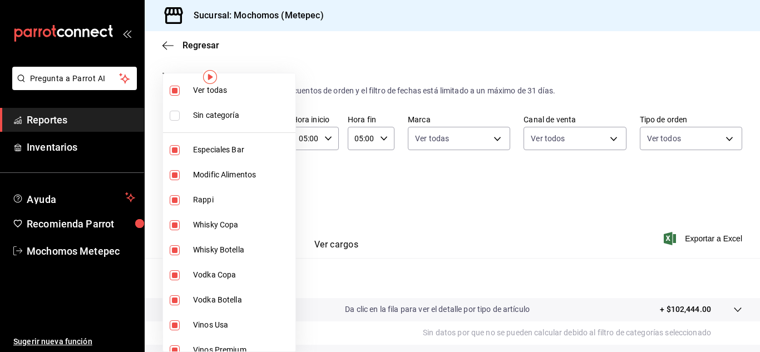
click at [510, 210] on div at bounding box center [380, 176] width 760 height 352
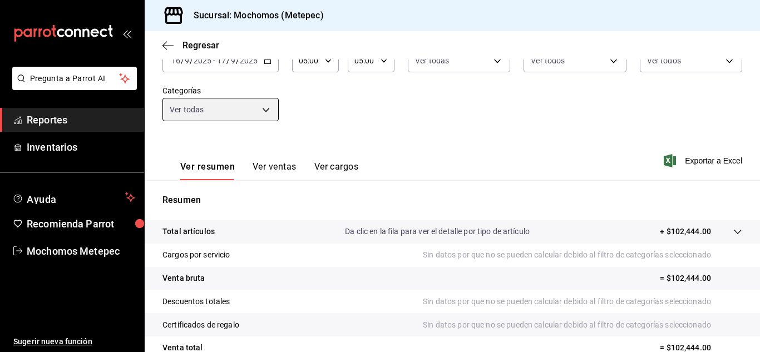
scroll to position [77, 0]
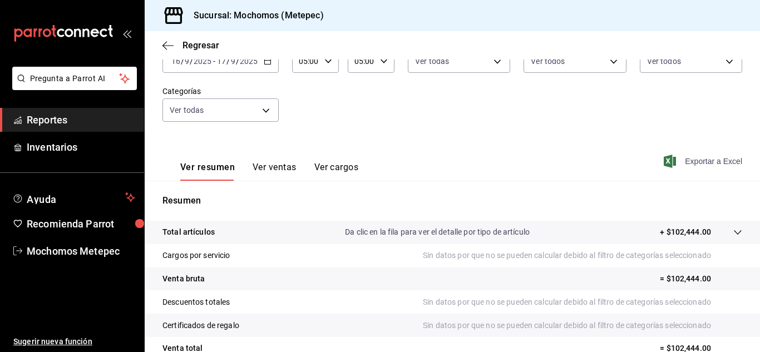
click at [710, 158] on span "Exportar a Excel" at bounding box center [704, 161] width 76 height 13
click at [40, 123] on span "Reportes" at bounding box center [81, 119] width 109 height 15
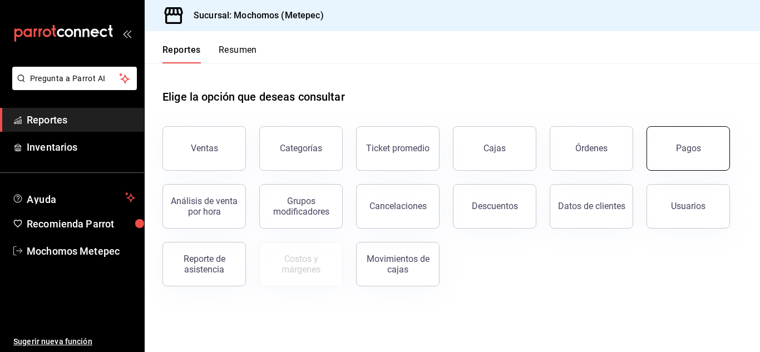
click at [691, 158] on button "Pagos" at bounding box center [689, 148] width 84 height 45
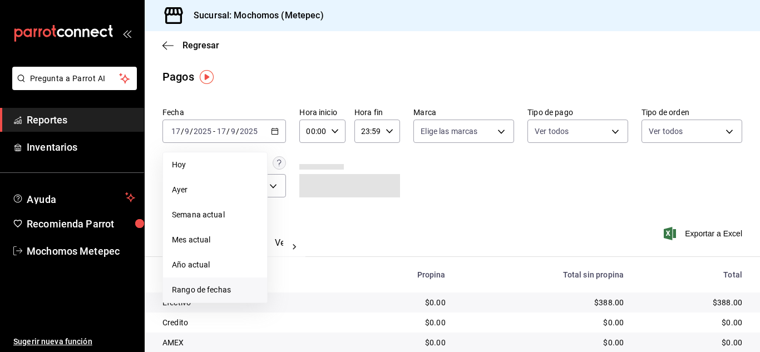
click at [206, 292] on span "Rango de fechas" at bounding box center [215, 290] width 86 height 12
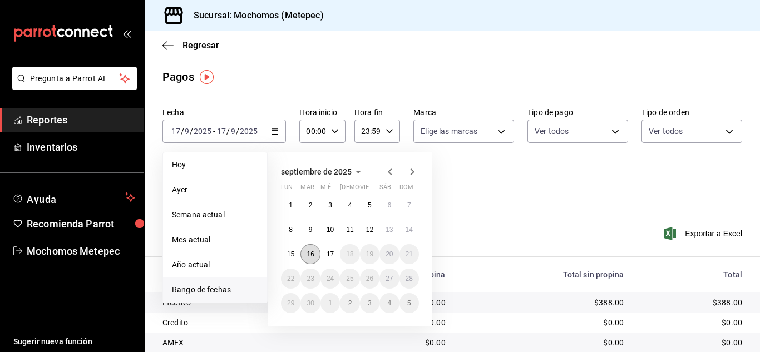
click at [313, 252] on abbr "16" at bounding box center [310, 255] width 7 height 8
click at [325, 252] on button "17" at bounding box center [330, 254] width 19 height 20
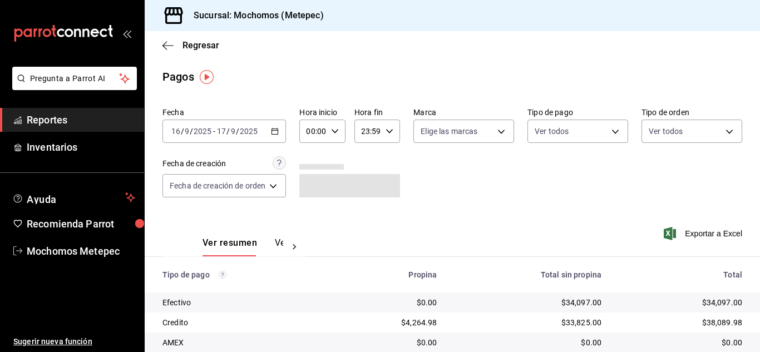
click at [338, 136] on div "00:00 Hora inicio" at bounding box center [323, 131] width 46 height 23
click at [315, 210] on span "05" at bounding box center [312, 213] width 4 height 9
type input "05:00"
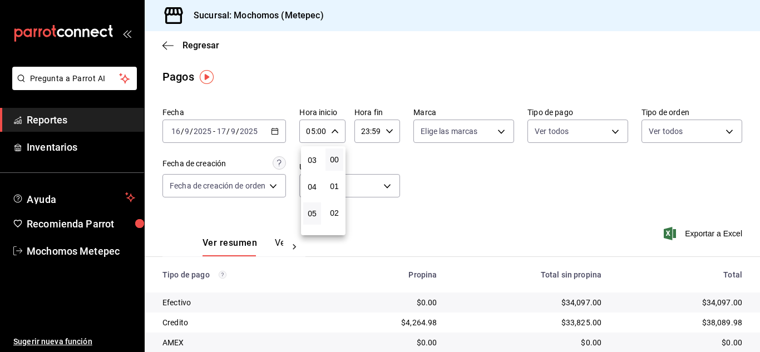
click at [385, 135] on div at bounding box center [380, 176] width 760 height 352
click at [385, 135] on div "23:59 Hora fin" at bounding box center [378, 131] width 46 height 23
click at [386, 127] on div "23:59 Hora fin" at bounding box center [378, 131] width 46 height 23
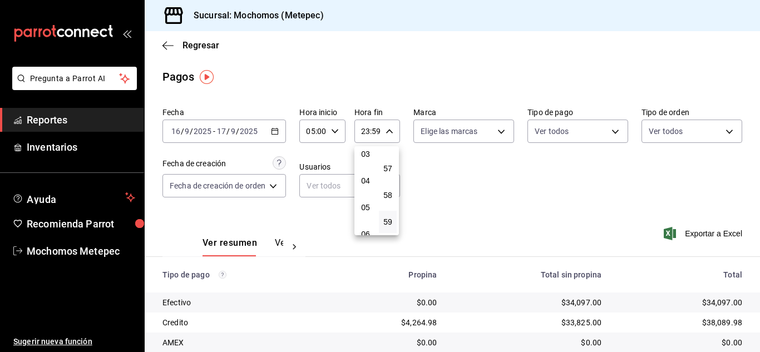
scroll to position [89, 0]
click at [367, 203] on span "05" at bounding box center [366, 204] width 4 height 9
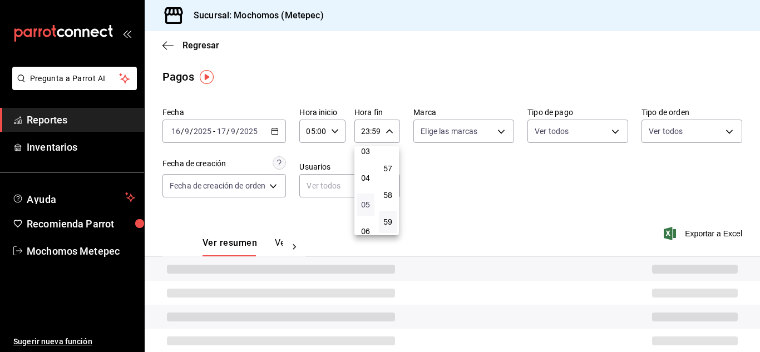
type input "05:59"
click at [367, 203] on span "05" at bounding box center [366, 204] width 4 height 9
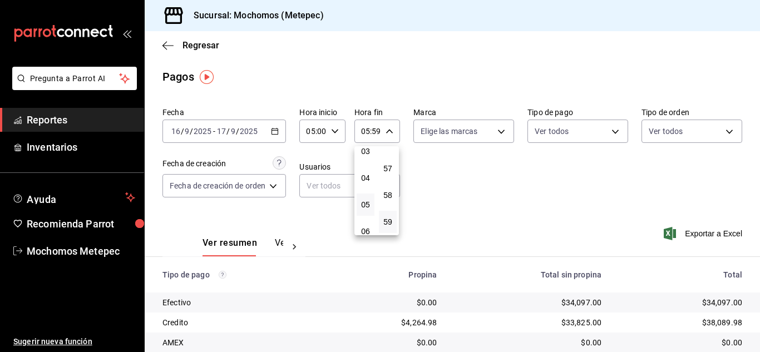
click at [512, 168] on div at bounding box center [380, 176] width 760 height 352
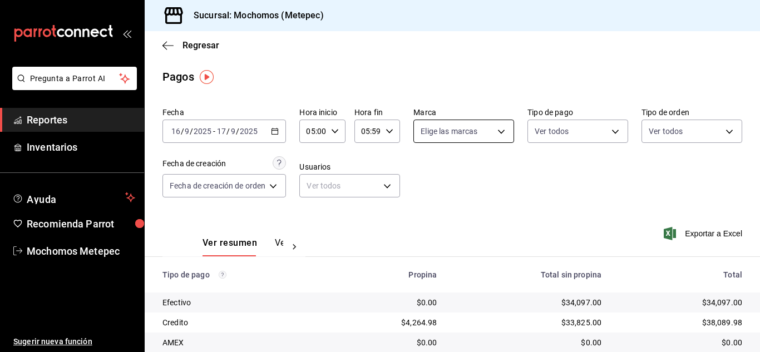
click at [502, 135] on body "Pregunta a Parrot AI Reportes Inventarios Ayuda Recomienda Parrot Mochomos Mete…" at bounding box center [380, 176] width 760 height 352
click at [422, 173] on input "checkbox" at bounding box center [425, 175] width 10 height 10
checkbox input "true"
type input "2365f74e-aa6b-4392-bdf2-72765591bddf"
checkbox input "true"
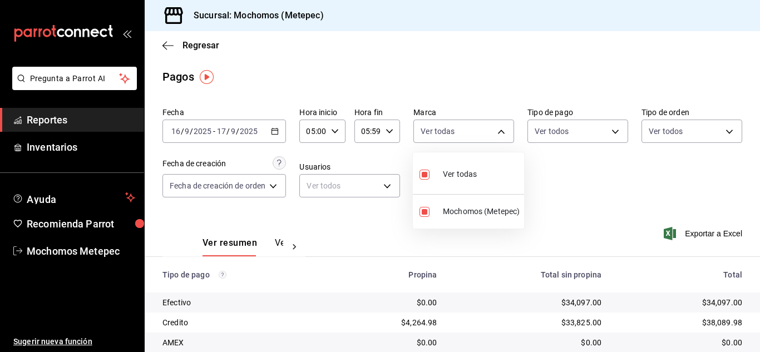
click at [578, 181] on div at bounding box center [380, 176] width 760 height 352
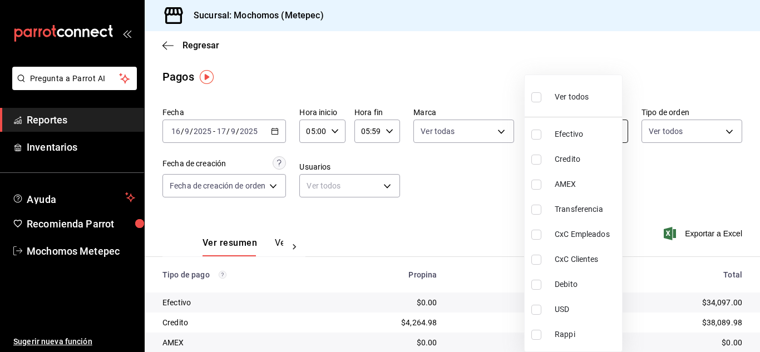
click at [612, 132] on body "Pregunta a Parrot AI Reportes Inventarios Ayuda Recomienda Parrot Mochomos Mete…" at bounding box center [380, 176] width 760 height 352
click at [541, 102] on label at bounding box center [539, 97] width 14 height 16
click at [541, 102] on input "checkbox" at bounding box center [537, 97] width 10 height 10
checkbox input "false"
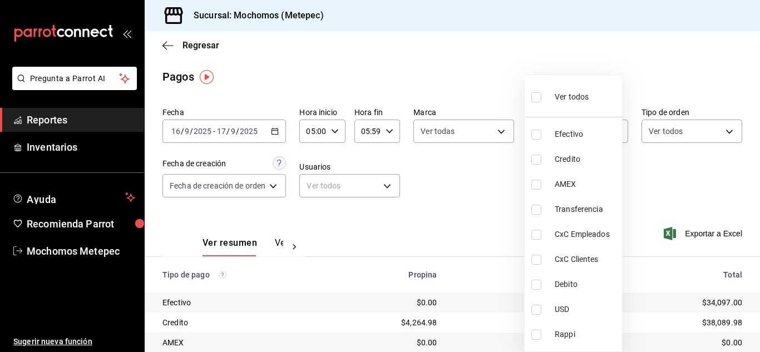
checkbox input "false"
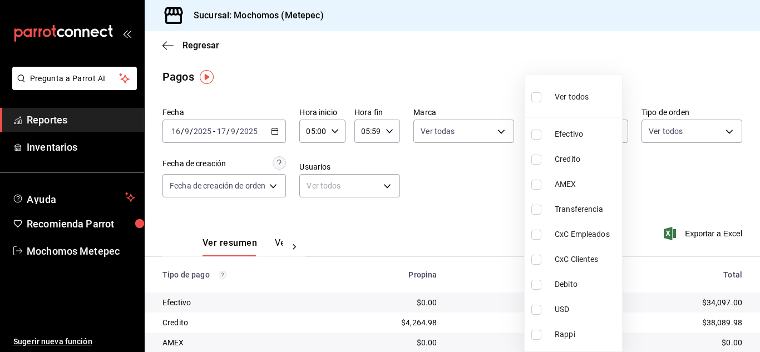
checkbox input "false"
click at [537, 96] on input "checkbox" at bounding box center [537, 97] width 10 height 10
checkbox input "true"
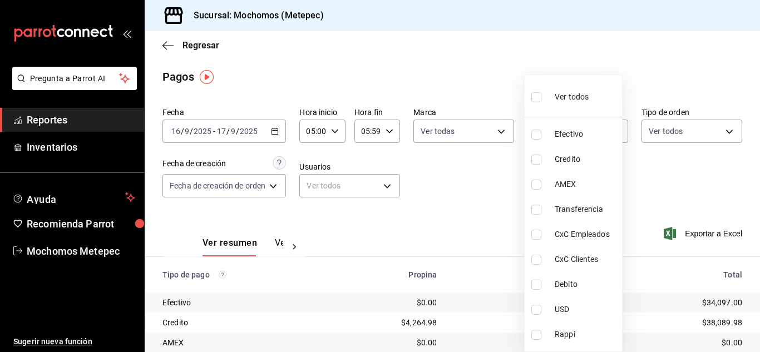
type input "188bd14d-3513-42cc-9f46-285d81389660,34ef211f-a798-45d1-ab41-0af7a85efbb2,c7bcb…"
checkbox input "true"
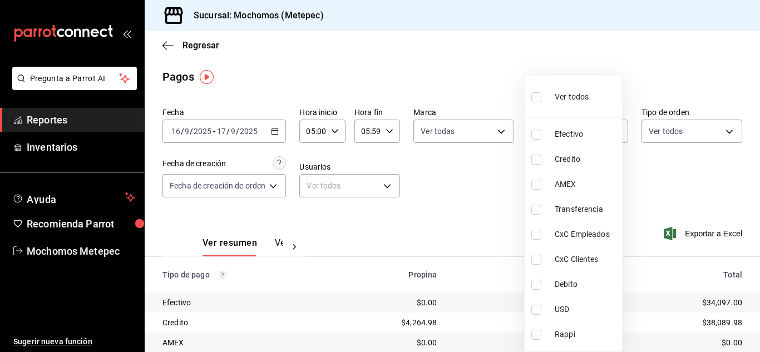
checkbox input "true"
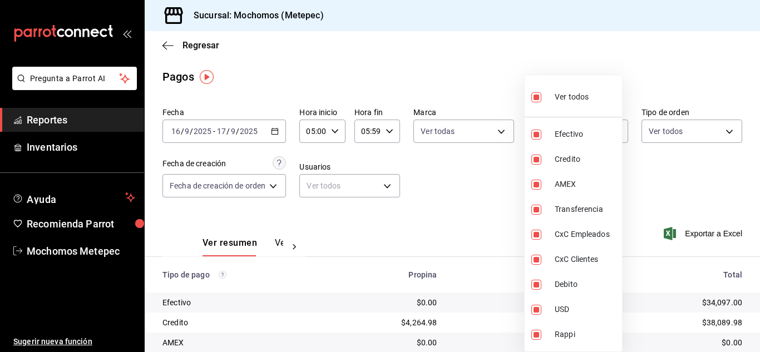
click at [674, 130] on div at bounding box center [380, 176] width 760 height 352
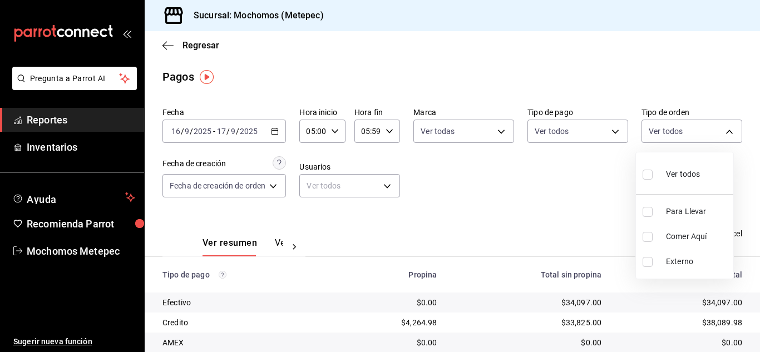
click at [674, 130] on body "Pregunta a Parrot AI Reportes Inventarios Ayuda Recomienda Parrot Mochomos Mete…" at bounding box center [380, 176] width 760 height 352
click at [650, 174] on input "checkbox" at bounding box center [648, 175] width 10 height 10
checkbox input "true"
type input "3a236ed8-2e24-47ca-8e59-ead494492482,da8509e8-5fca-4f62-958e-973104937870,EXTER…"
checkbox input "true"
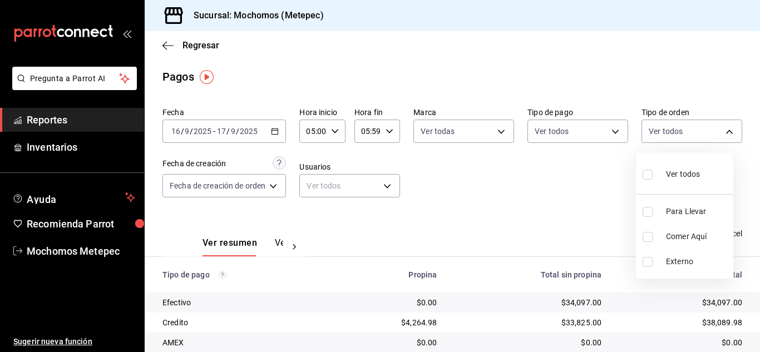
checkbox input "true"
click at [512, 187] on div at bounding box center [380, 176] width 760 height 352
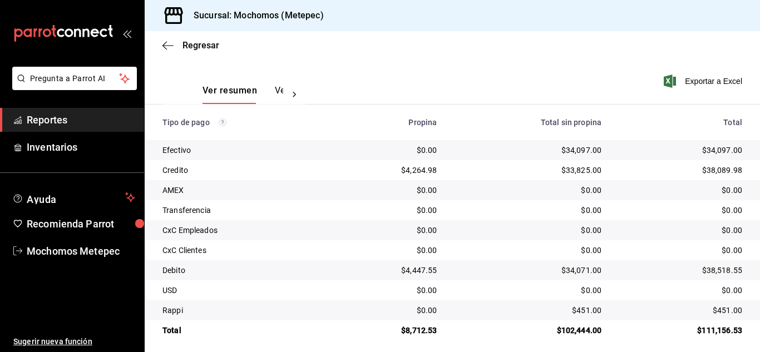
scroll to position [159, 0]
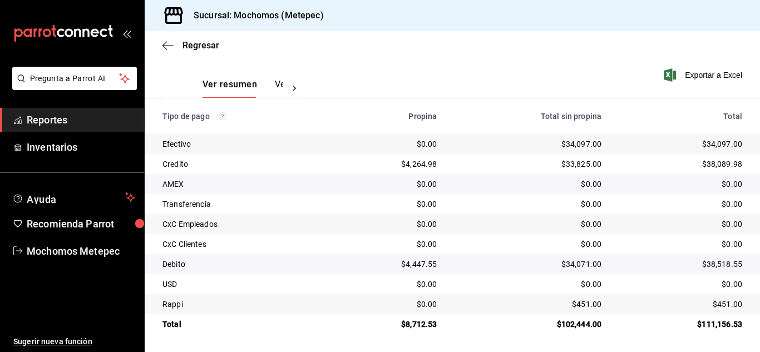
click at [94, 113] on span "Reportes" at bounding box center [81, 119] width 109 height 15
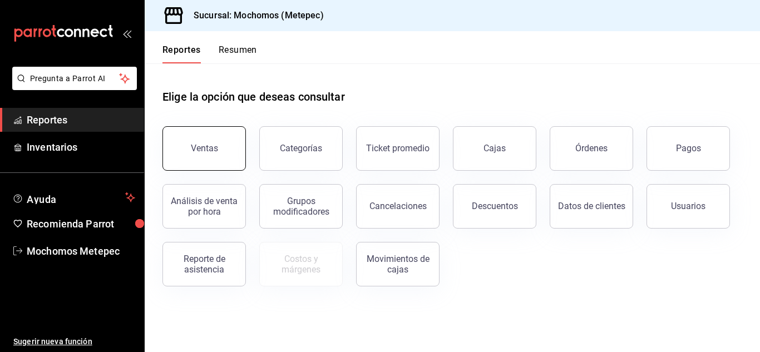
click at [189, 142] on button "Ventas" at bounding box center [205, 148] width 84 height 45
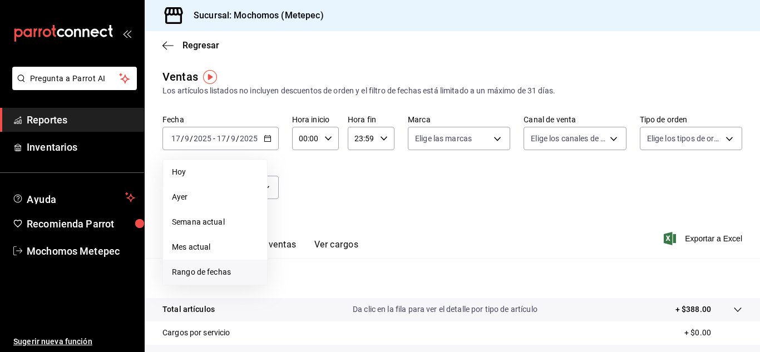
click at [212, 271] on span "Rango de fechas" at bounding box center [215, 273] width 86 height 12
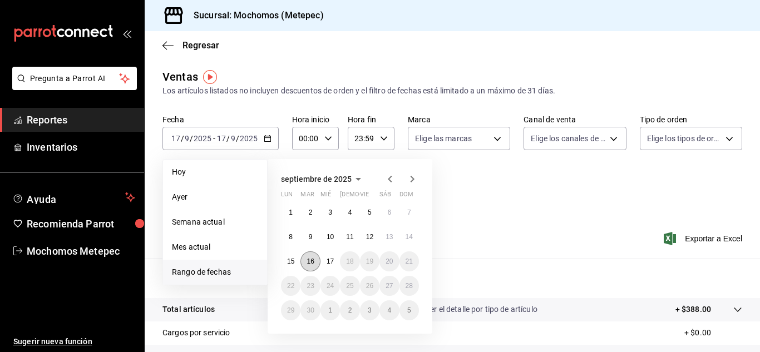
click at [313, 264] on abbr "16" at bounding box center [310, 262] width 7 height 8
click at [325, 264] on button "17" at bounding box center [330, 262] width 19 height 20
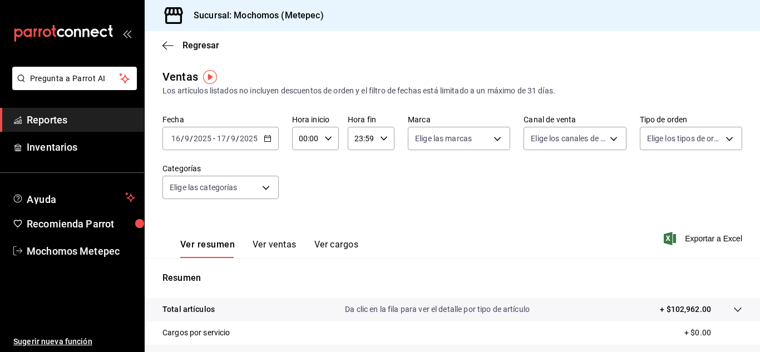
click at [326, 135] on icon "button" at bounding box center [329, 139] width 8 height 8
click at [303, 194] on button "05" at bounding box center [303, 189] width 18 height 22
type input "05:00"
click at [370, 143] on div at bounding box center [380, 176] width 760 height 352
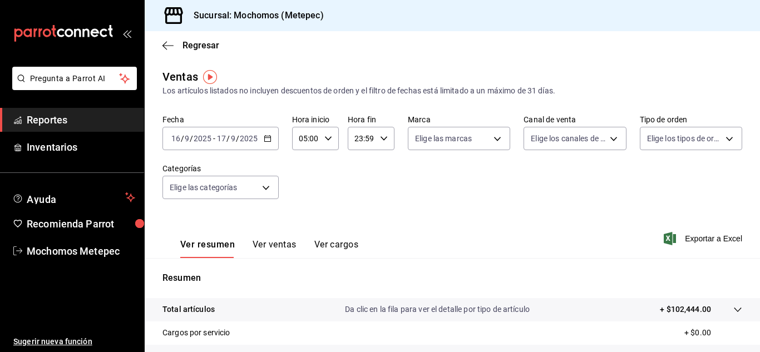
click at [370, 143] on input "23:59" at bounding box center [362, 138] width 28 height 22
click at [360, 185] on button "05" at bounding box center [357, 191] width 18 height 22
click at [380, 188] on div "38" at bounding box center [380, 177] width 23 height 27
click at [381, 170] on span "00" at bounding box center [380, 167] width 5 height 9
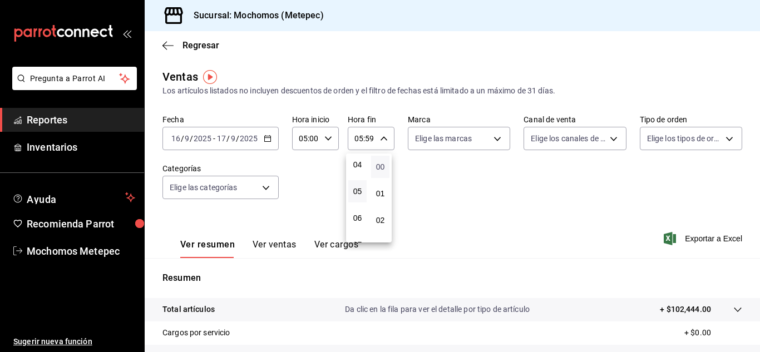
type input "05:00"
click at [481, 141] on div at bounding box center [380, 176] width 760 height 352
click at [481, 141] on body "Pregunta a Parrot AI Reportes Inventarios Ayuda Recomienda Parrot Mochomos Mete…" at bounding box center [380, 176] width 760 height 352
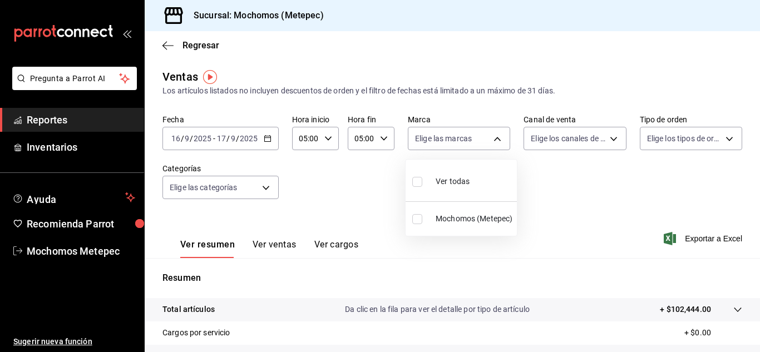
click at [416, 182] on input "checkbox" at bounding box center [418, 182] width 10 height 10
checkbox input "true"
type input "2365f74e-aa6b-4392-bdf2-72765591bddf"
checkbox input "true"
click at [573, 203] on div at bounding box center [380, 176] width 760 height 352
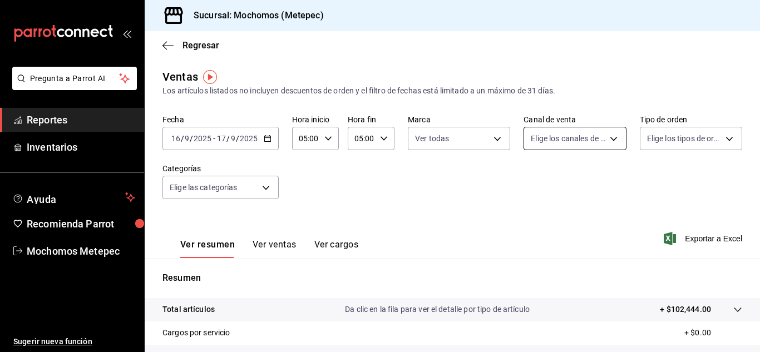
click at [600, 134] on body "Pregunta a Parrot AI Reportes Inventarios Ayuda Recomienda Parrot Mochomos Mete…" at bounding box center [380, 176] width 760 height 352
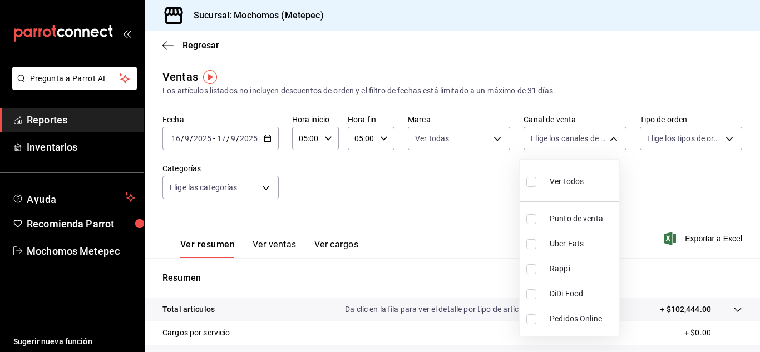
click at [531, 181] on input "checkbox" at bounding box center [532, 182] width 10 height 10
checkbox input "true"
type input "PARROT,UBER_EATS,RAPPI,DIDI_FOOD,ONLINE"
checkbox input "true"
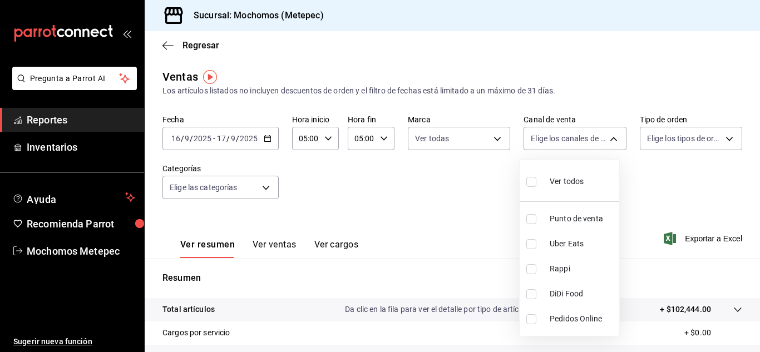
checkbox input "true"
click at [642, 189] on div at bounding box center [380, 176] width 760 height 352
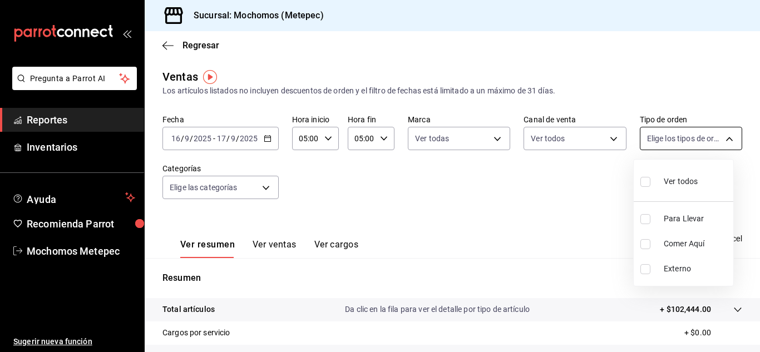
click at [723, 135] on body "Pregunta a Parrot AI Reportes Inventarios Ayuda Recomienda Parrot Mochomos Mete…" at bounding box center [380, 176] width 760 height 352
click at [646, 183] on input "checkbox" at bounding box center [646, 182] width 10 height 10
checkbox input "true"
type input "3a236ed8-2e24-47ca-8e59-ead494492482,da8509e8-5fca-4f62-958e-973104937870,EXTER…"
checkbox input "true"
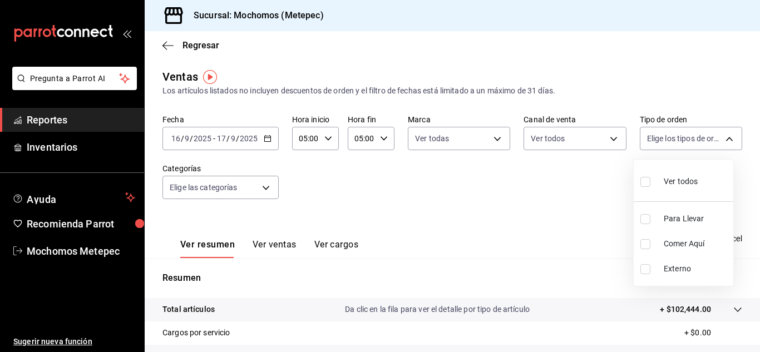
checkbox input "true"
click at [475, 222] on div at bounding box center [380, 176] width 760 height 352
click at [258, 193] on body "Pregunta a Parrot AI Reportes Inventarios Ayuda Recomienda Parrot Mochomos Mete…" at bounding box center [380, 176] width 760 height 352
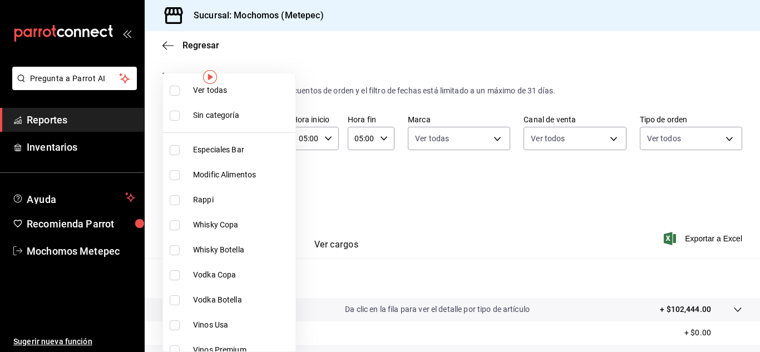
click at [175, 86] on input "checkbox" at bounding box center [175, 91] width 10 height 10
checkbox input "true"
type input "c9cbc288-c827-488d-81f5-370afefb1912,46081463-7037-4dd2-a9ab-e56ff6a8fa7c,bf958…"
checkbox input "true"
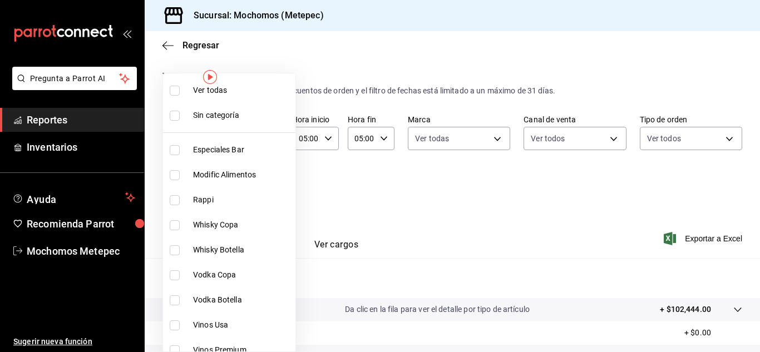
checkbox input "true"
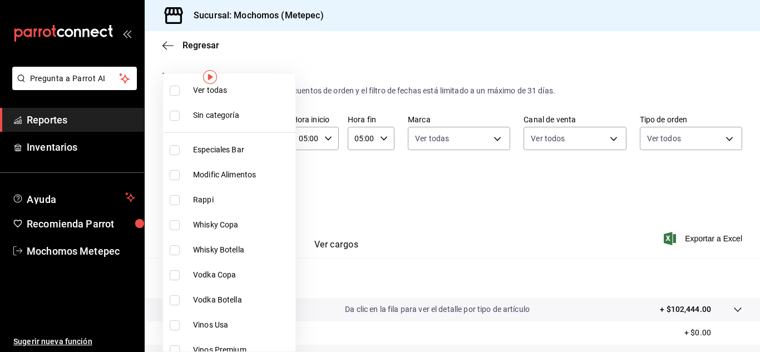
checkbox input "true"
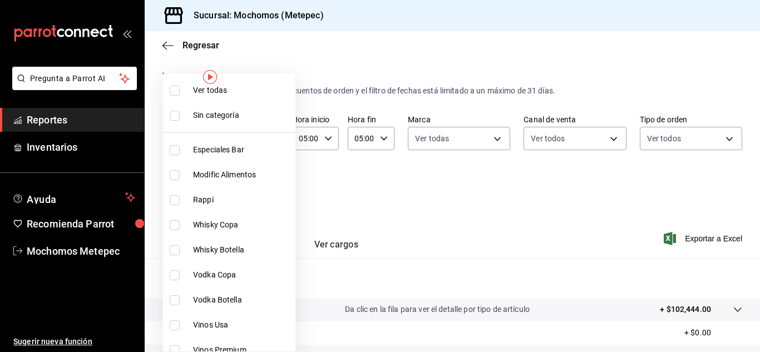
checkbox input "true"
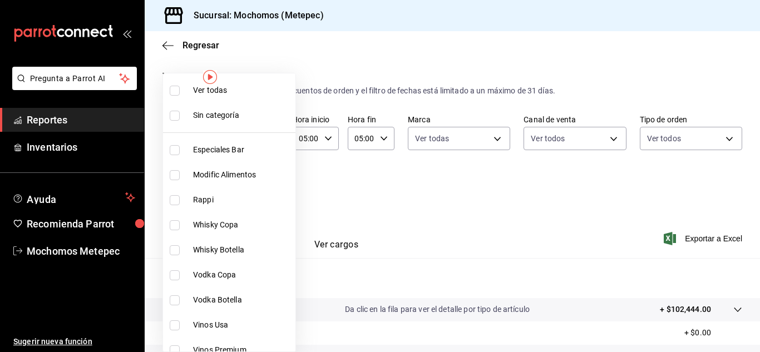
checkbox input "true"
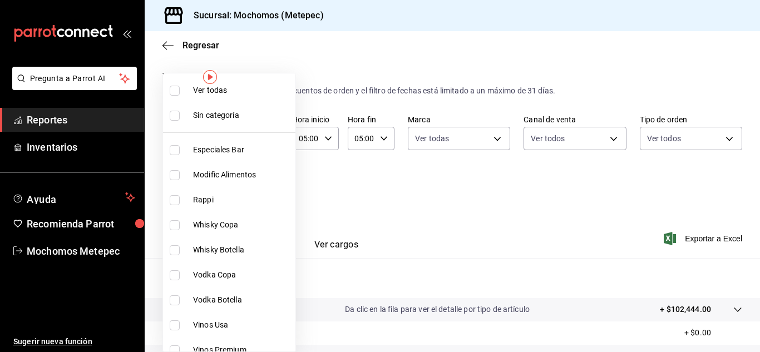
checkbox input "true"
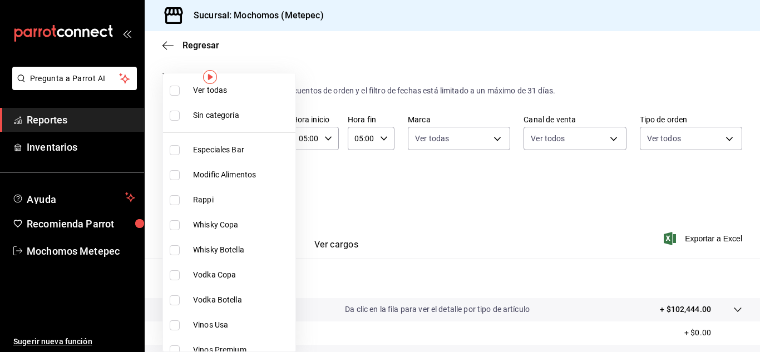
checkbox input "true"
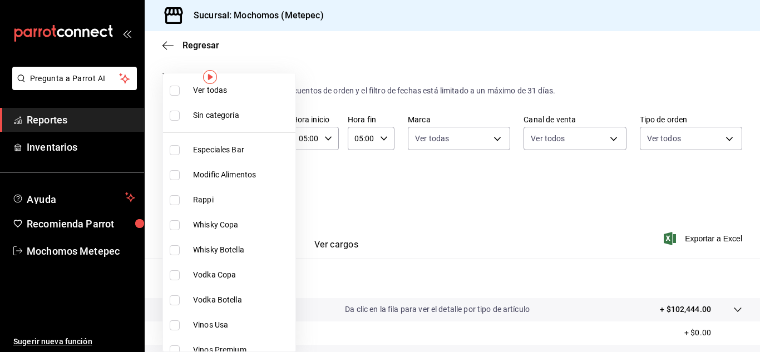
checkbox input "true"
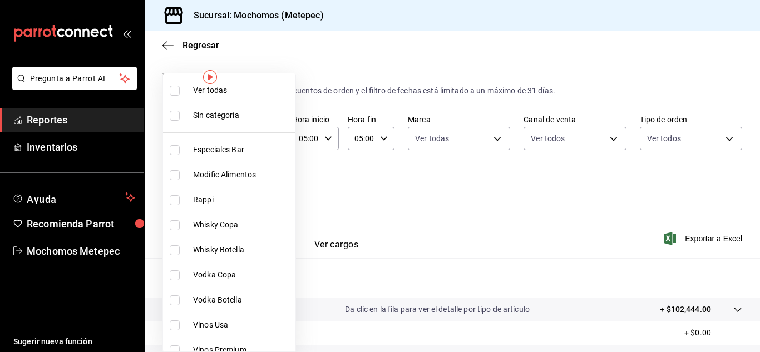
checkbox input "true"
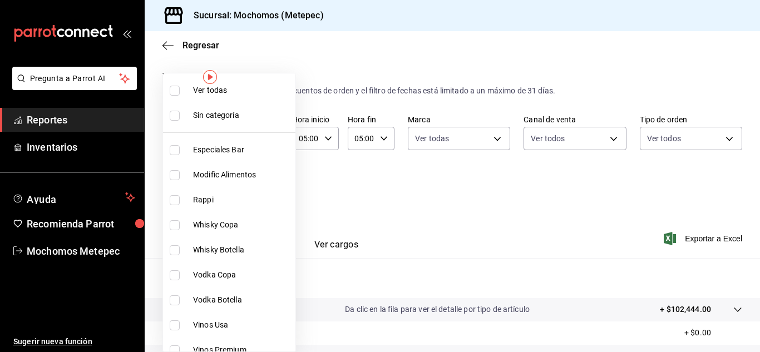
checkbox input "true"
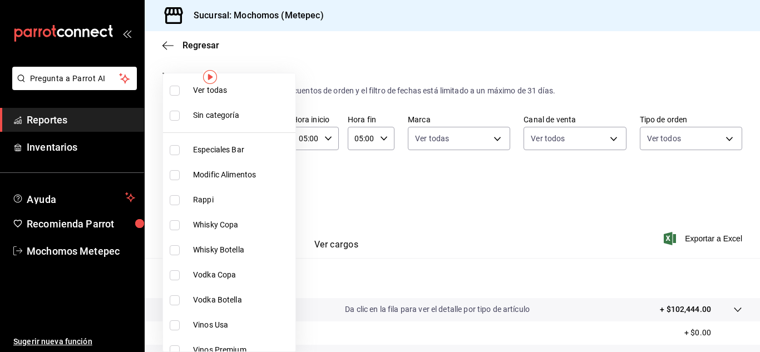
checkbox input "true"
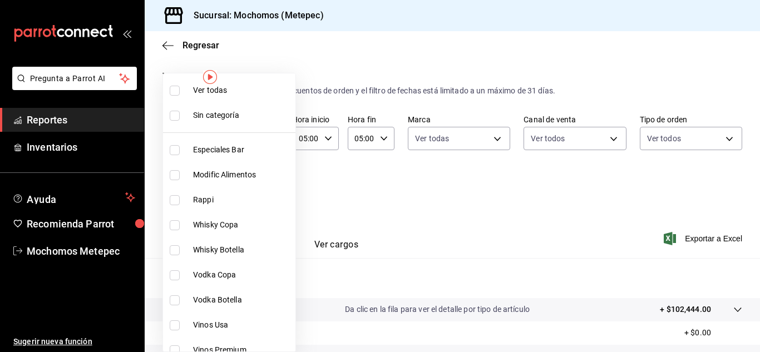
checkbox input "true"
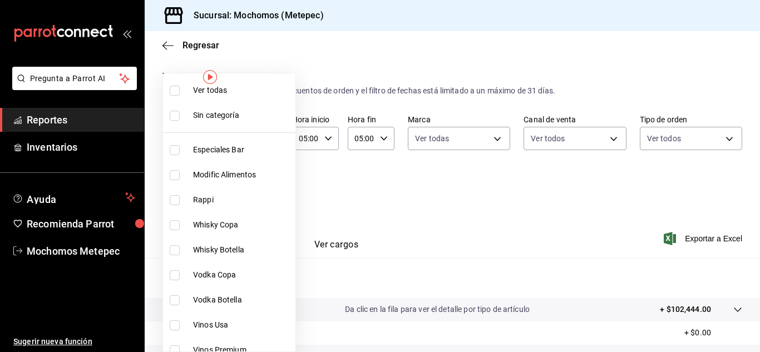
checkbox input "true"
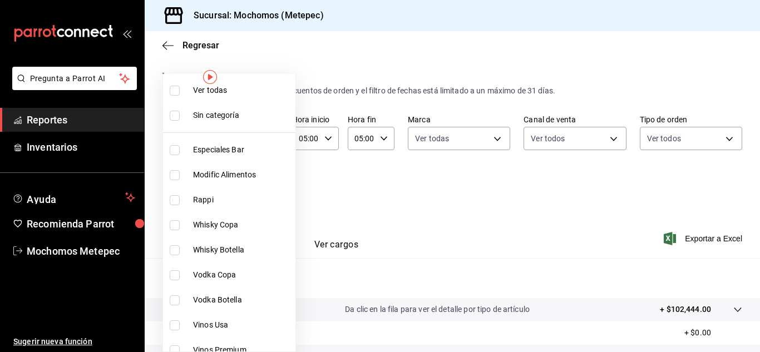
checkbox input "true"
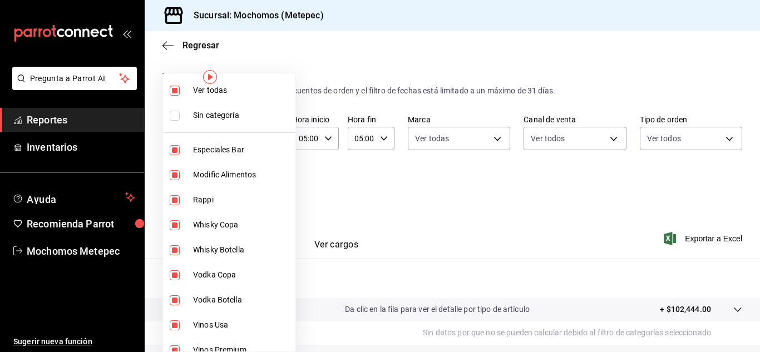
click at [464, 219] on div at bounding box center [380, 176] width 760 height 352
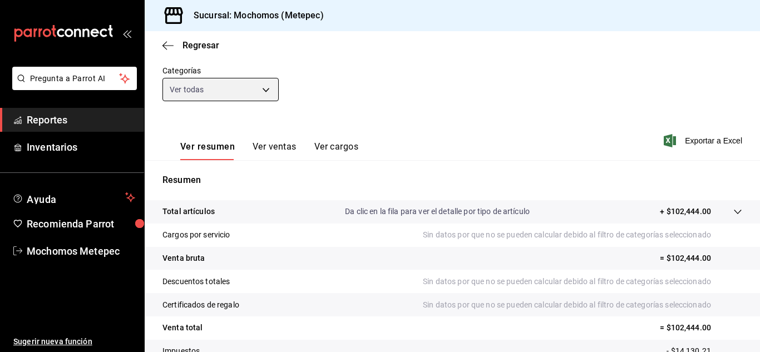
scroll to position [99, 0]
